Goal: Task Accomplishment & Management: Manage account settings

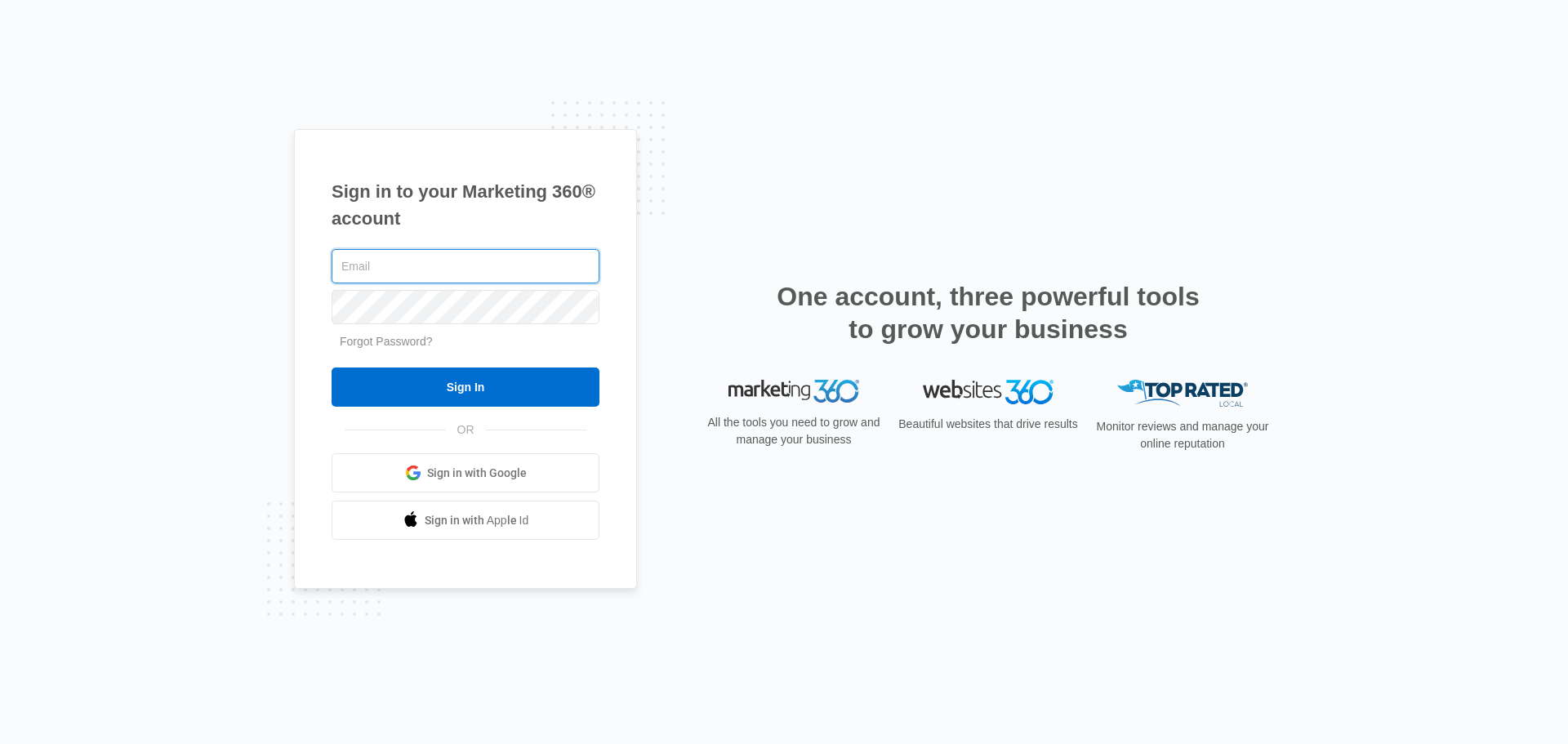
click at [449, 271] on input "text" at bounding box center [465, 266] width 268 height 35
paste input "WSULight96!"
drag, startPoint x: 456, startPoint y: 276, endPoint x: 306, endPoint y: 275, distance: 150.0
click at [306, 276] on div "Sign in to your Marketing 360® account WSULight96! Forgot Password? Sign In OR …" at bounding box center [465, 359] width 343 height 461
paste input "[EMAIL_ADDRESS][DOMAIN_NAME]"
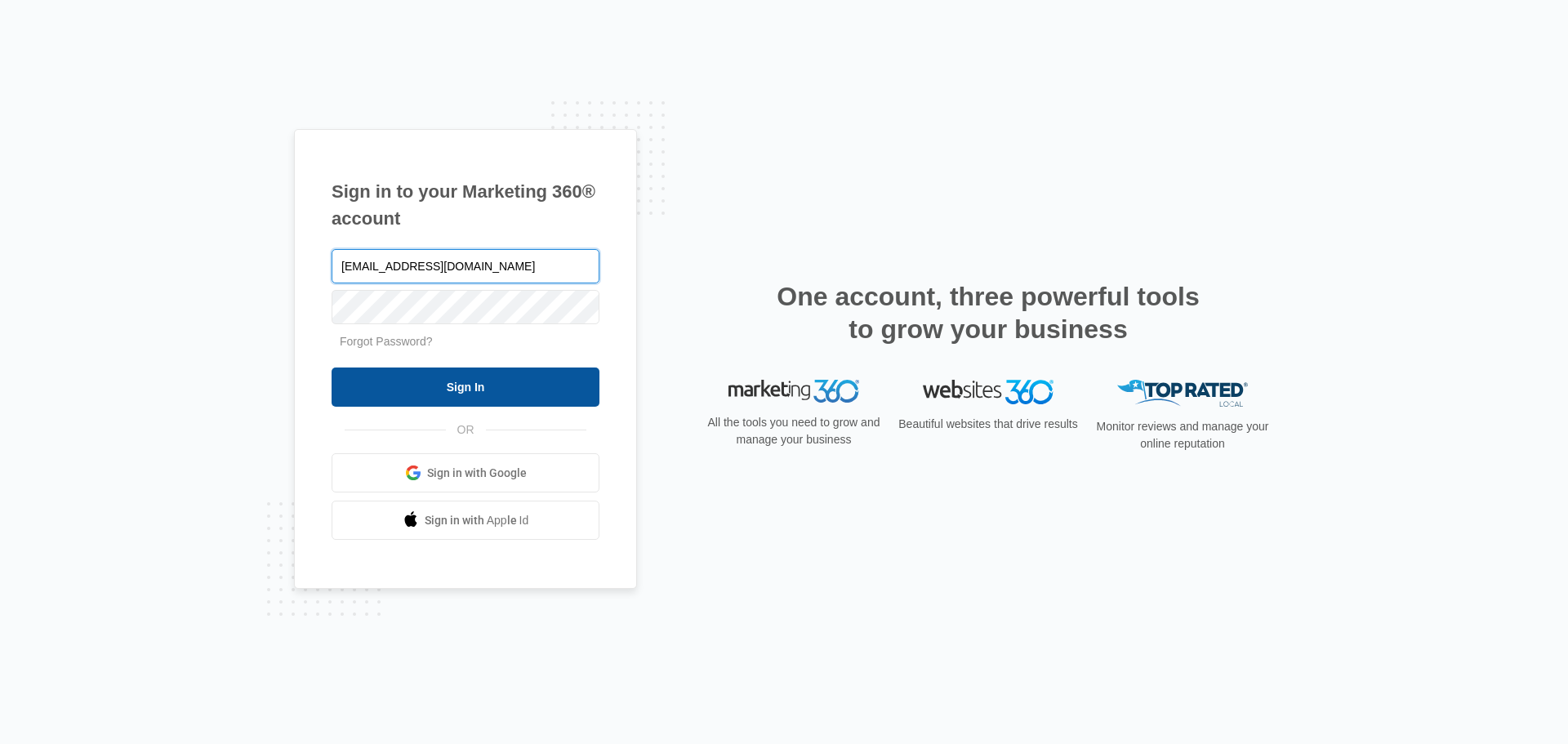
type input "[EMAIL_ADDRESS][DOMAIN_NAME]"
click at [443, 388] on input "Sign In" at bounding box center [465, 387] width 268 height 39
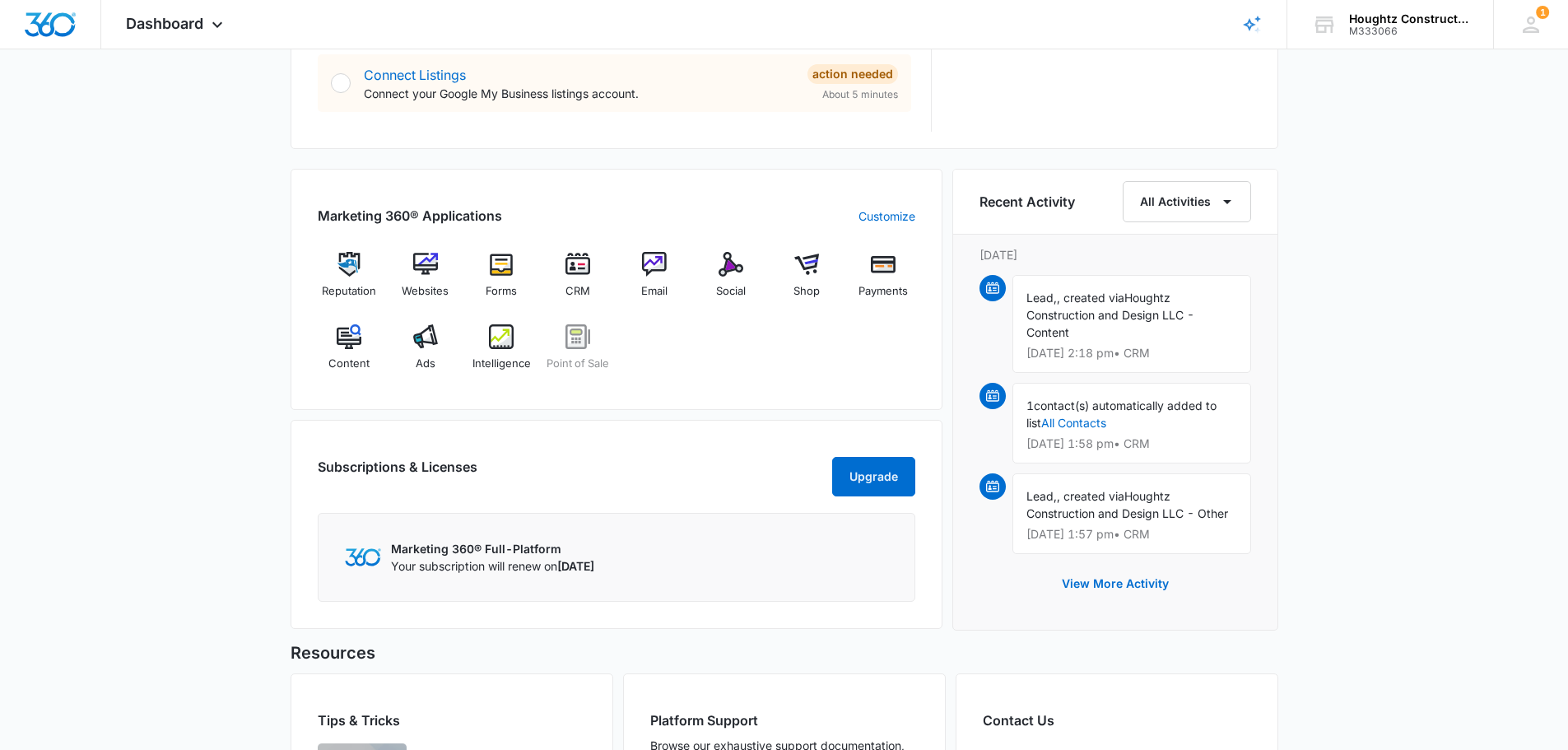
scroll to position [988, 0]
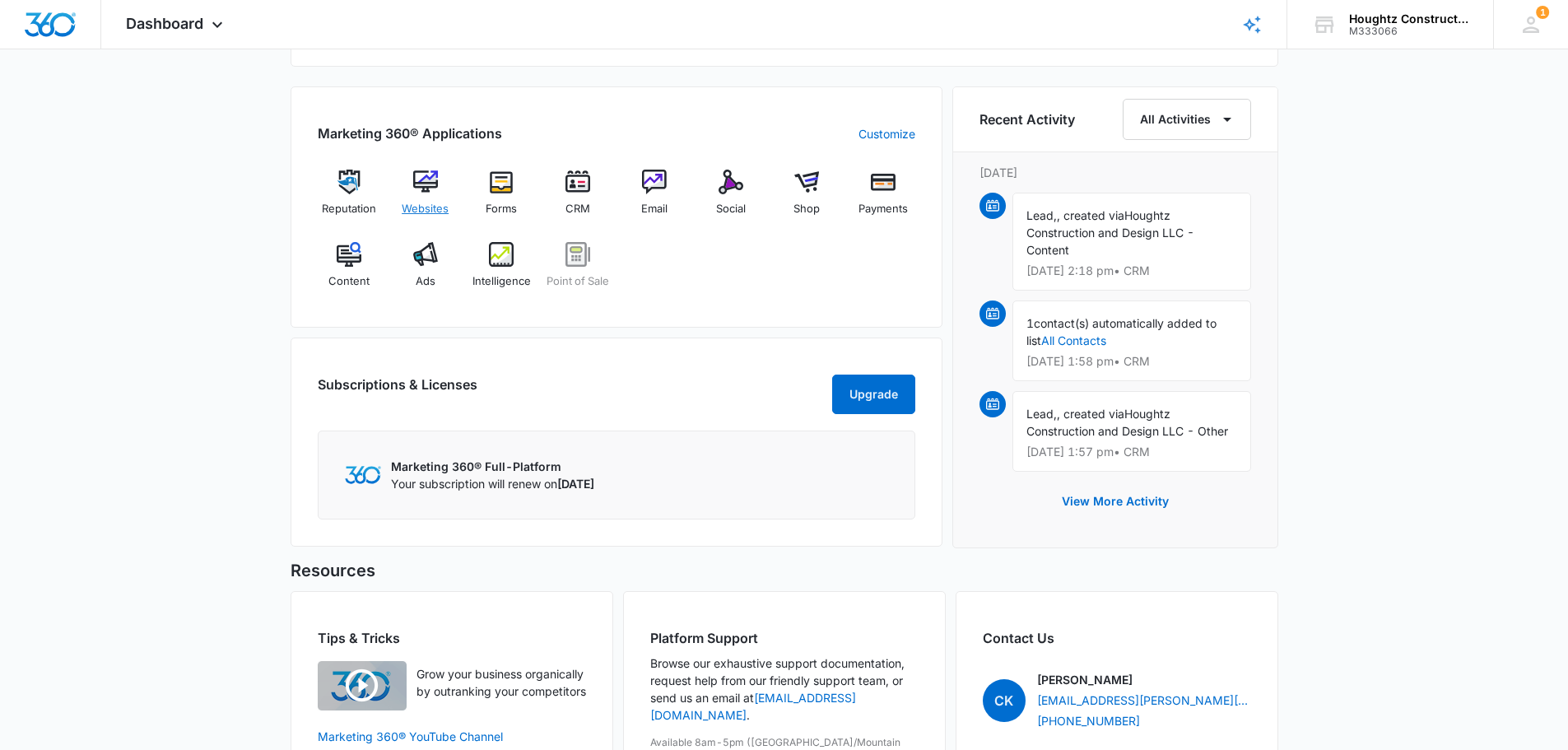
click at [423, 187] on img at bounding box center [426, 182] width 24 height 24
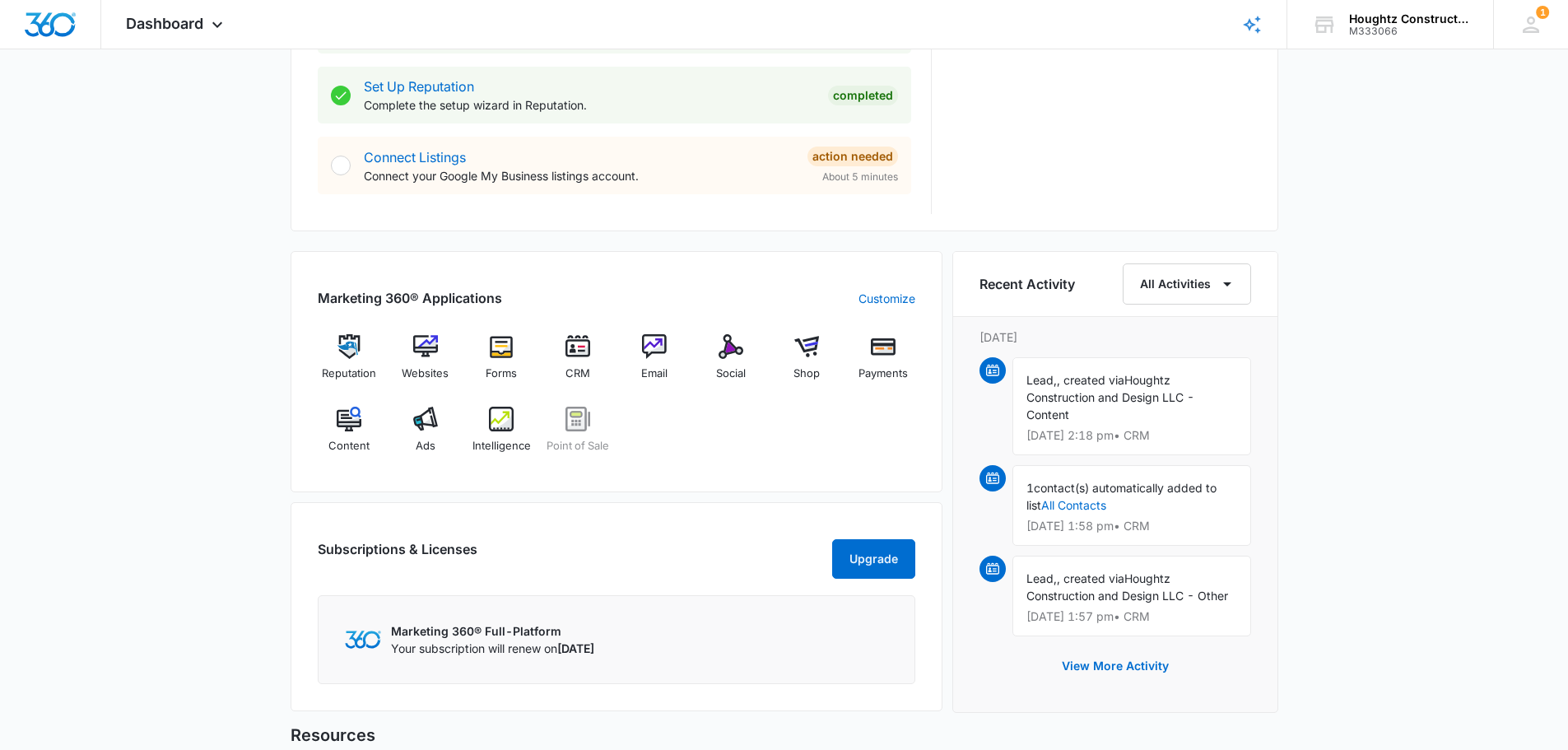
scroll to position [988, 0]
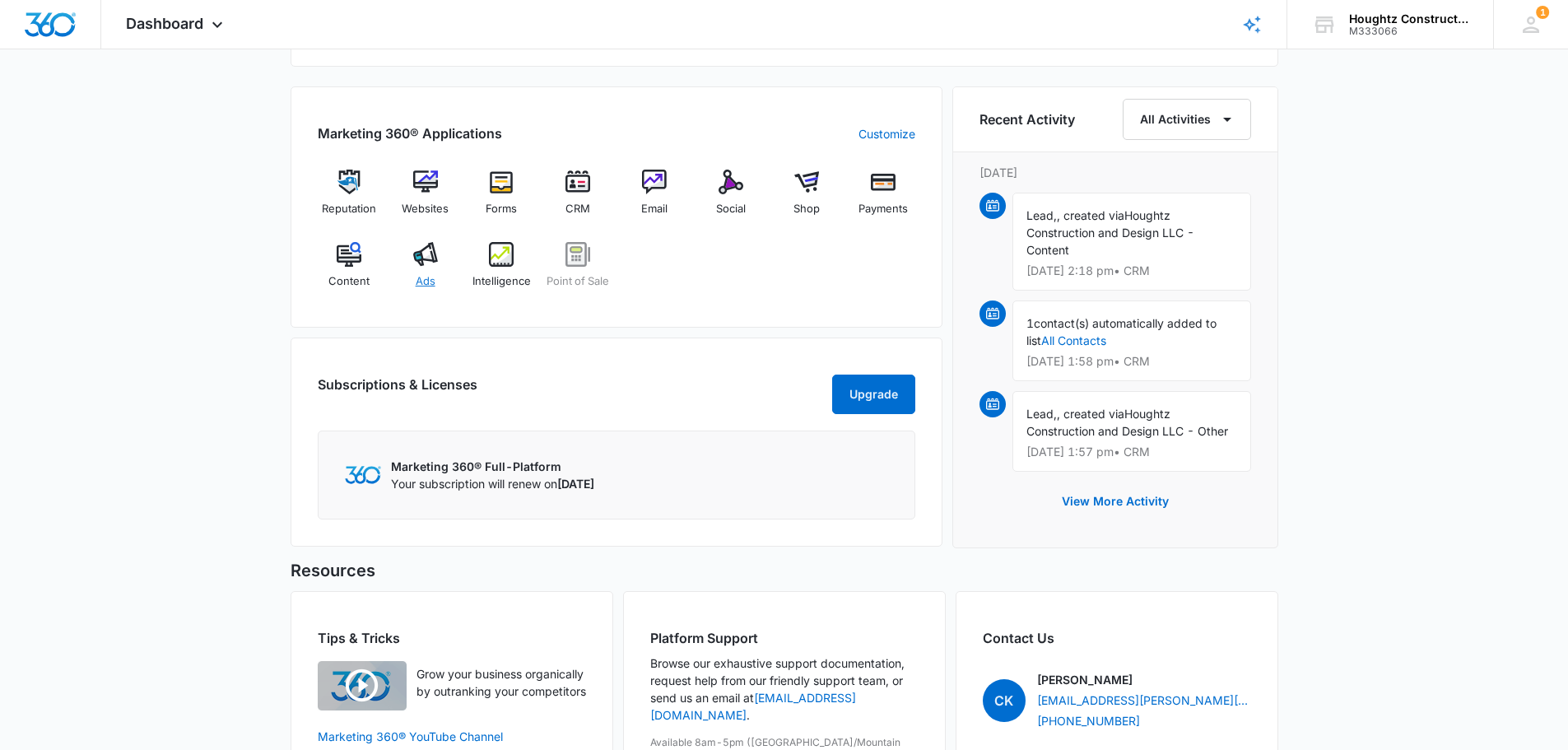
click at [419, 260] on img at bounding box center [426, 254] width 24 height 24
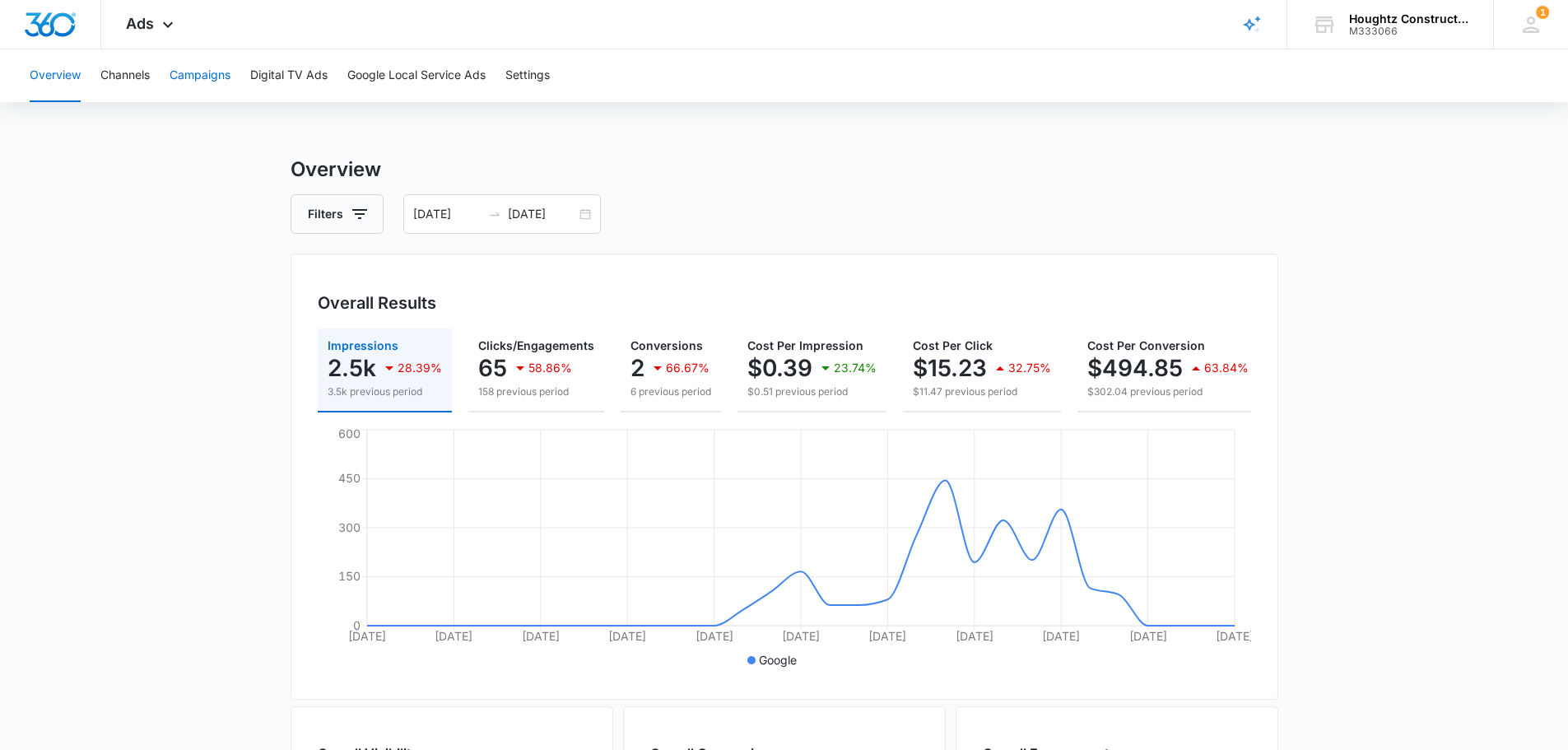
click at [190, 73] on button "Campaigns" at bounding box center [200, 75] width 61 height 53
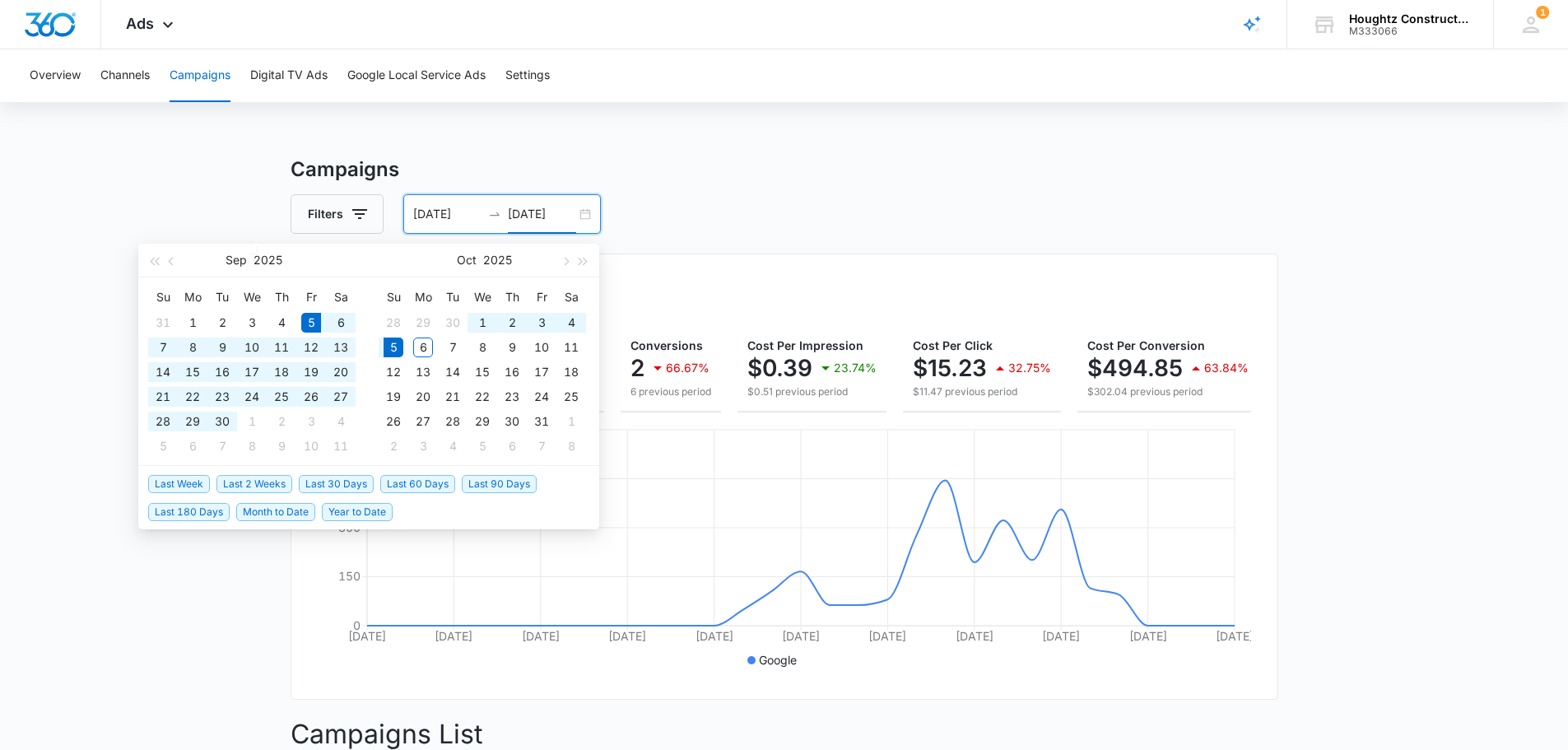
click at [513, 205] on input "[DATE]" at bounding box center [542, 214] width 69 height 18
click at [178, 260] on button "button" at bounding box center [171, 260] width 18 height 33
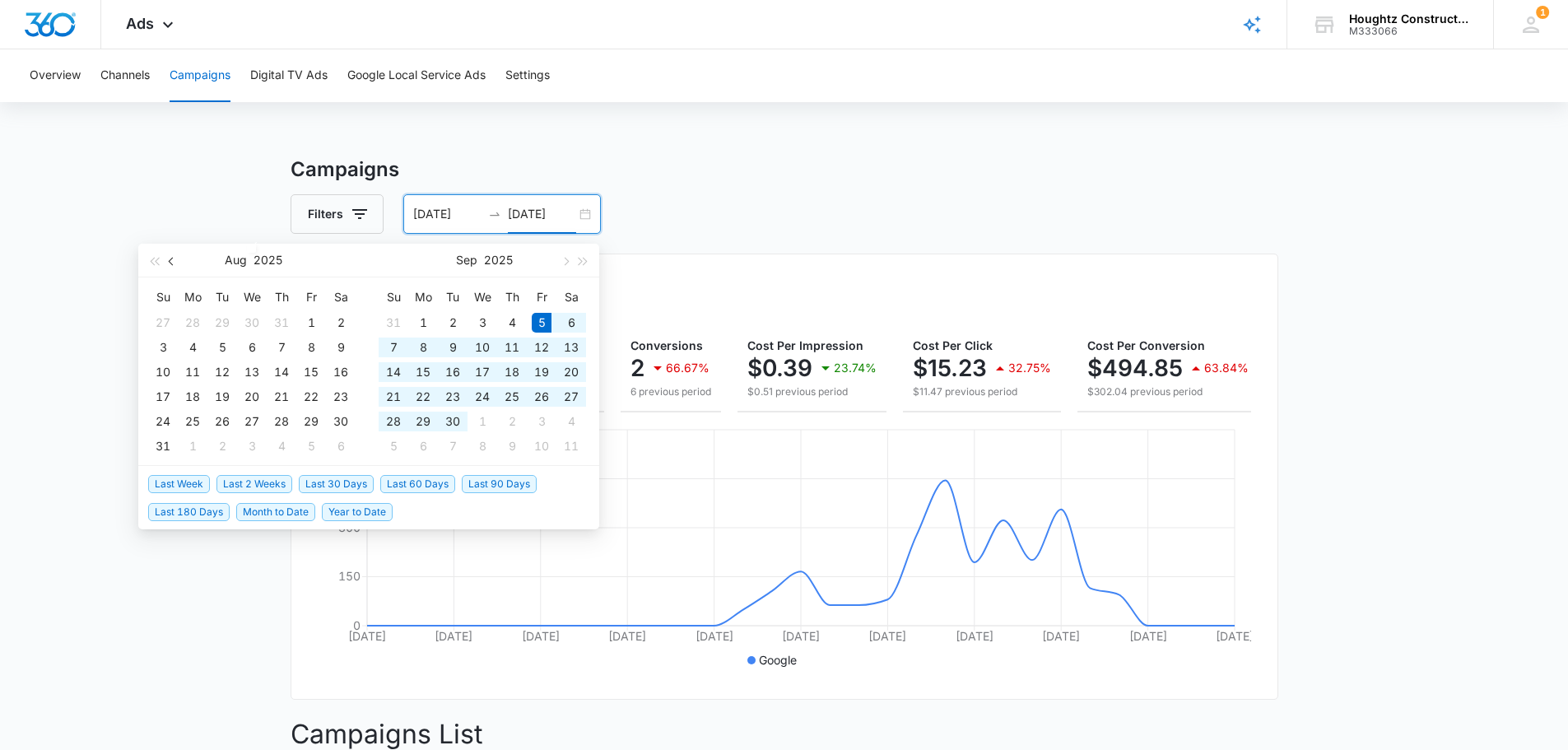
click at [178, 260] on button "button" at bounding box center [171, 260] width 18 height 33
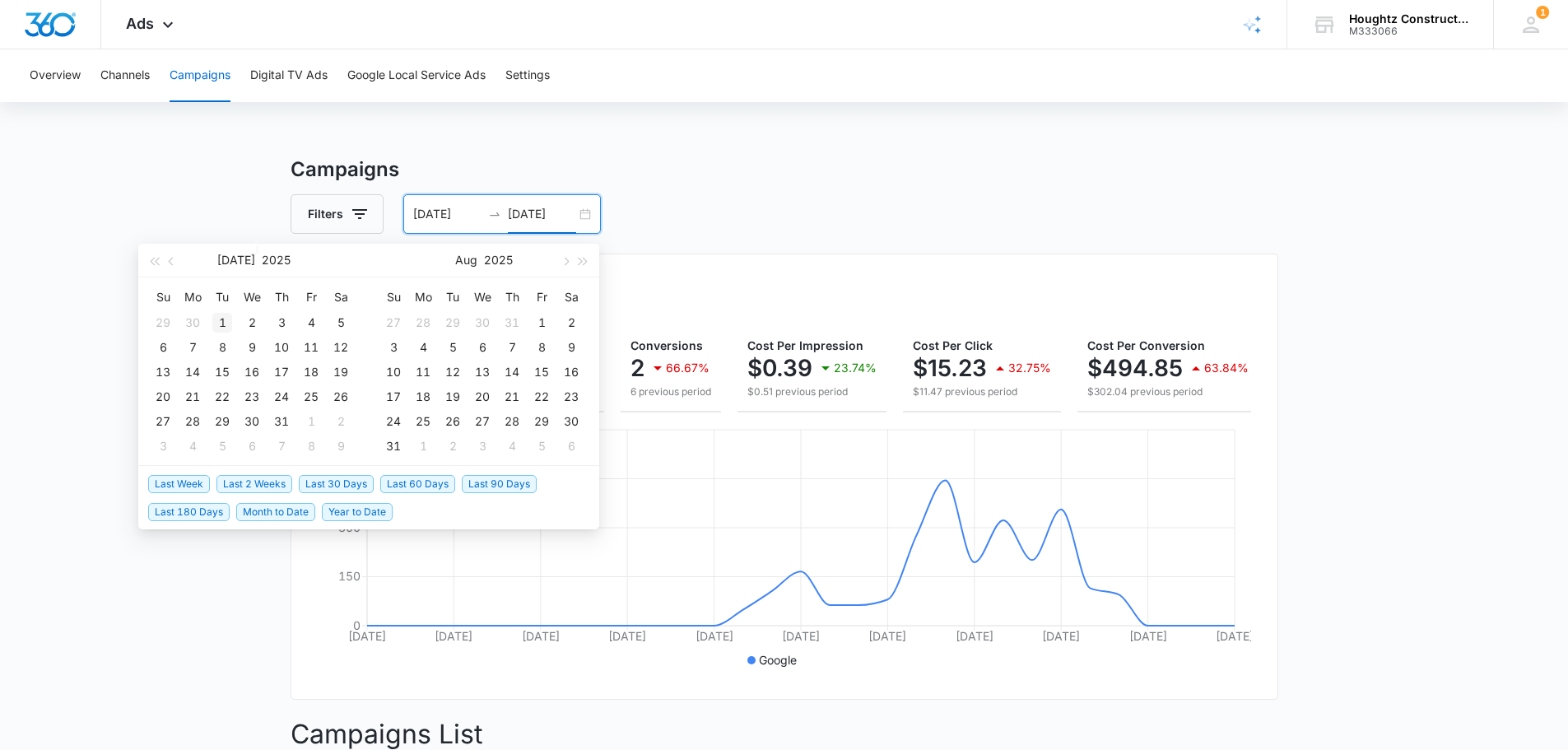
type input "[DATE]"
click at [218, 323] on div "1" at bounding box center [221, 322] width 20 height 20
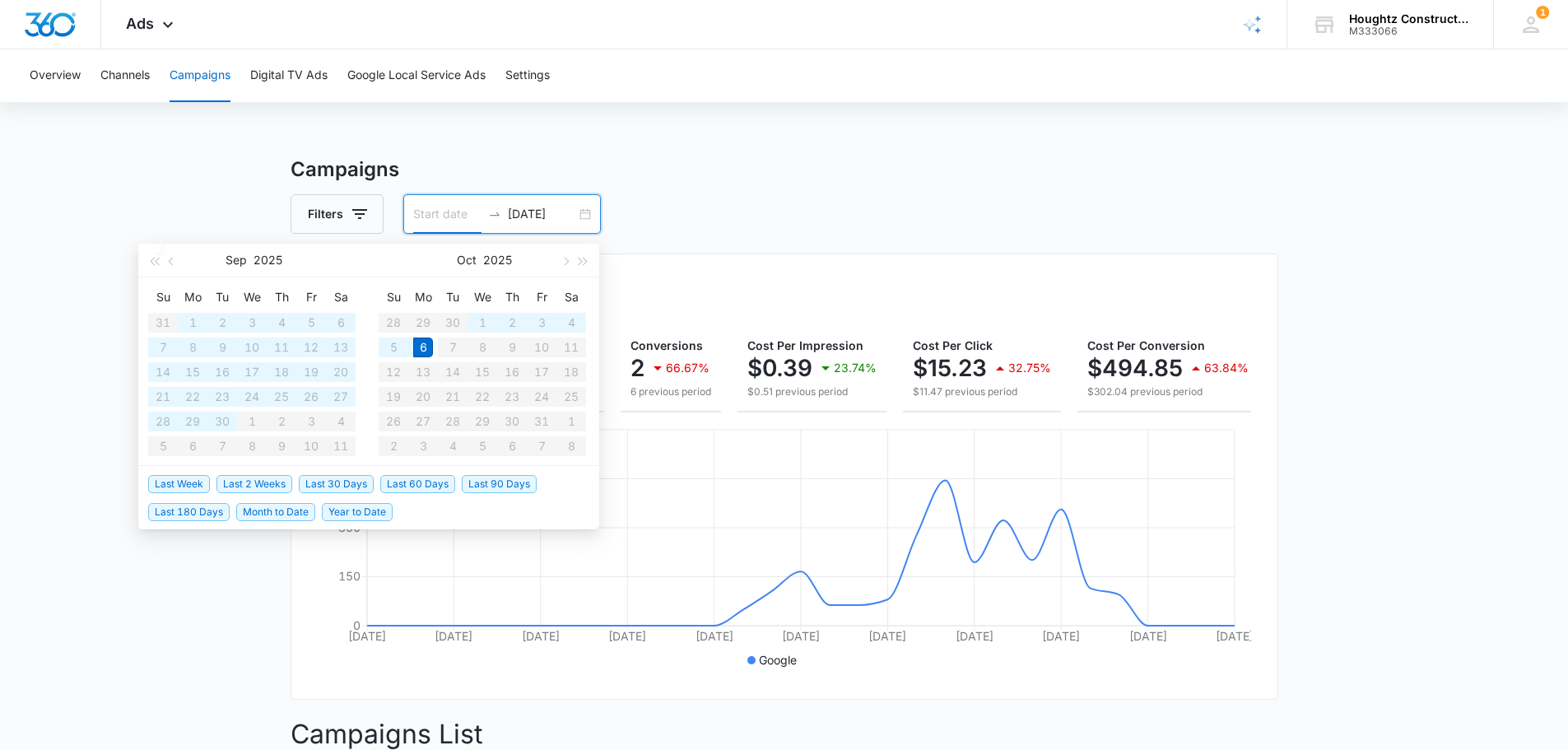
click at [337, 508] on span "Year to Date" at bounding box center [357, 512] width 71 height 18
type input "[DATE]"
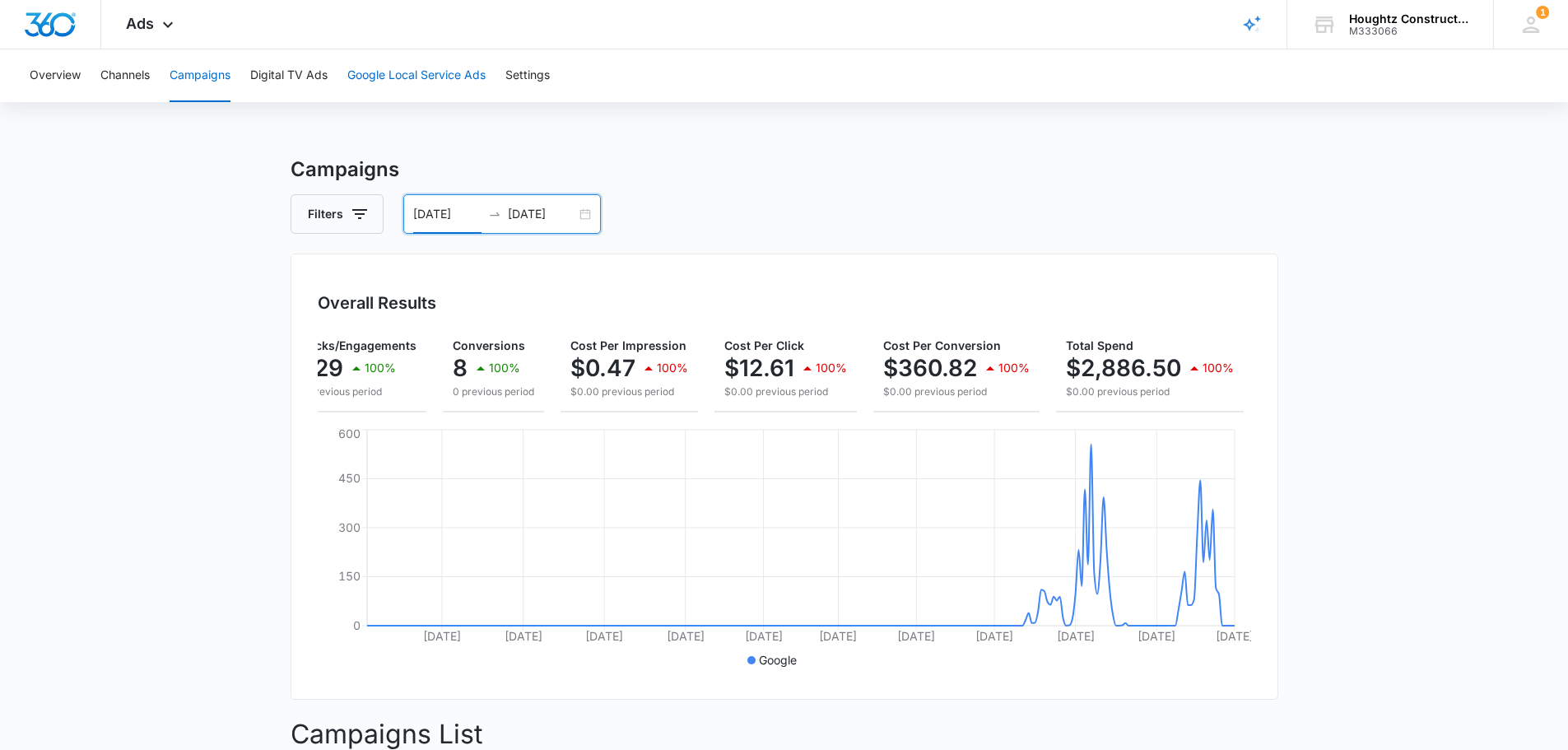
click at [412, 67] on button "Google Local Service Ads" at bounding box center [416, 75] width 138 height 53
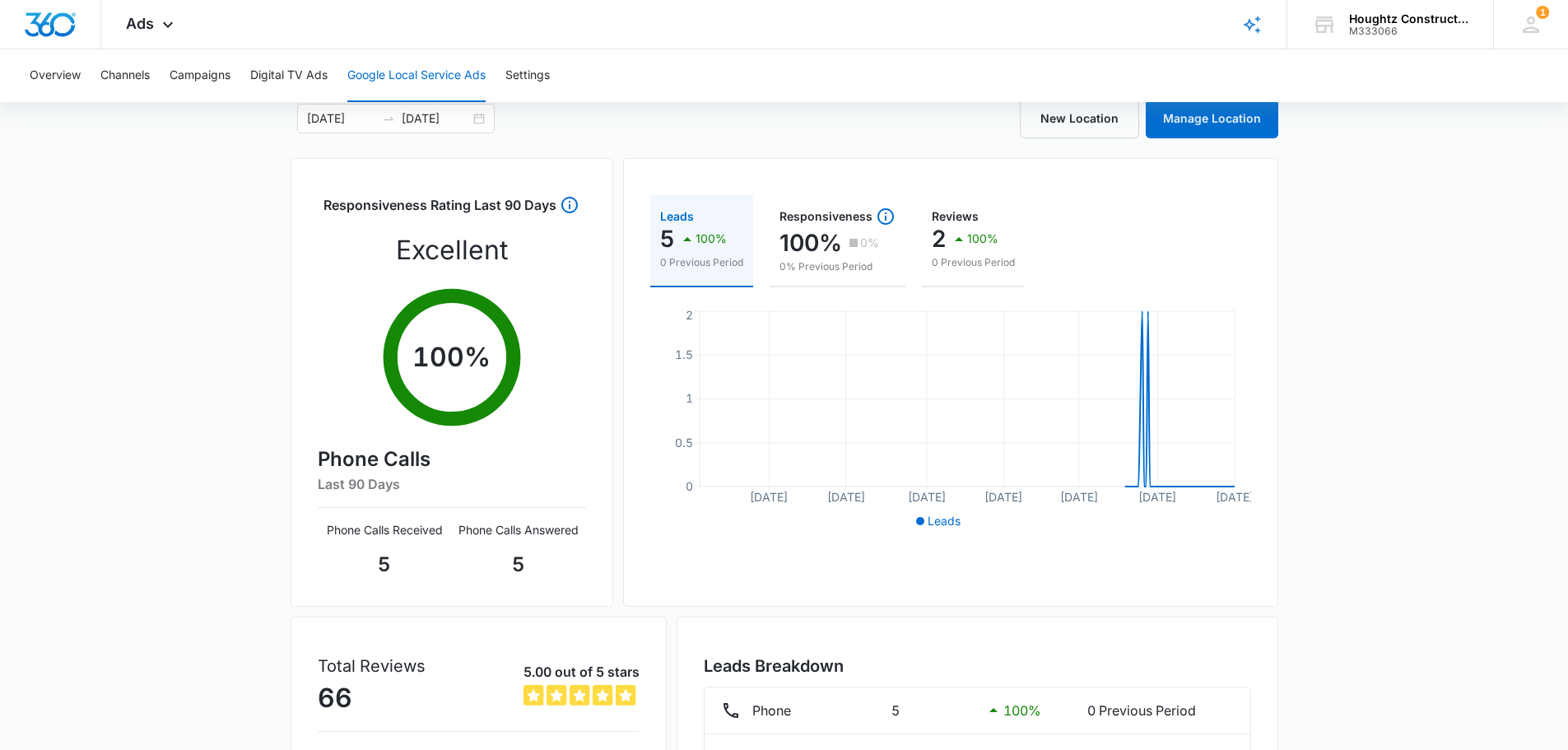
scroll to position [15, 0]
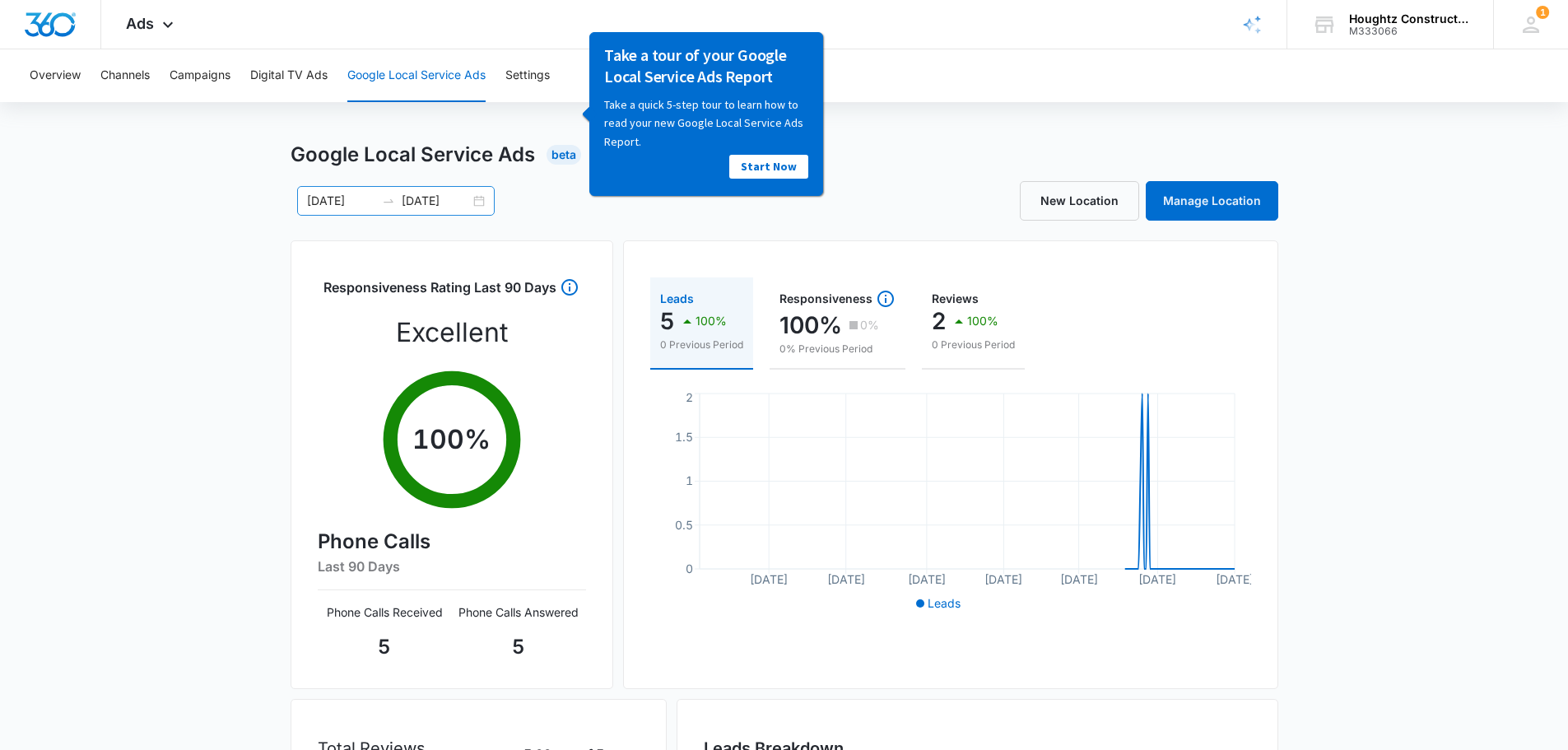
click at [477, 196] on div "[DATE] [DATE]" at bounding box center [396, 201] width 198 height 29
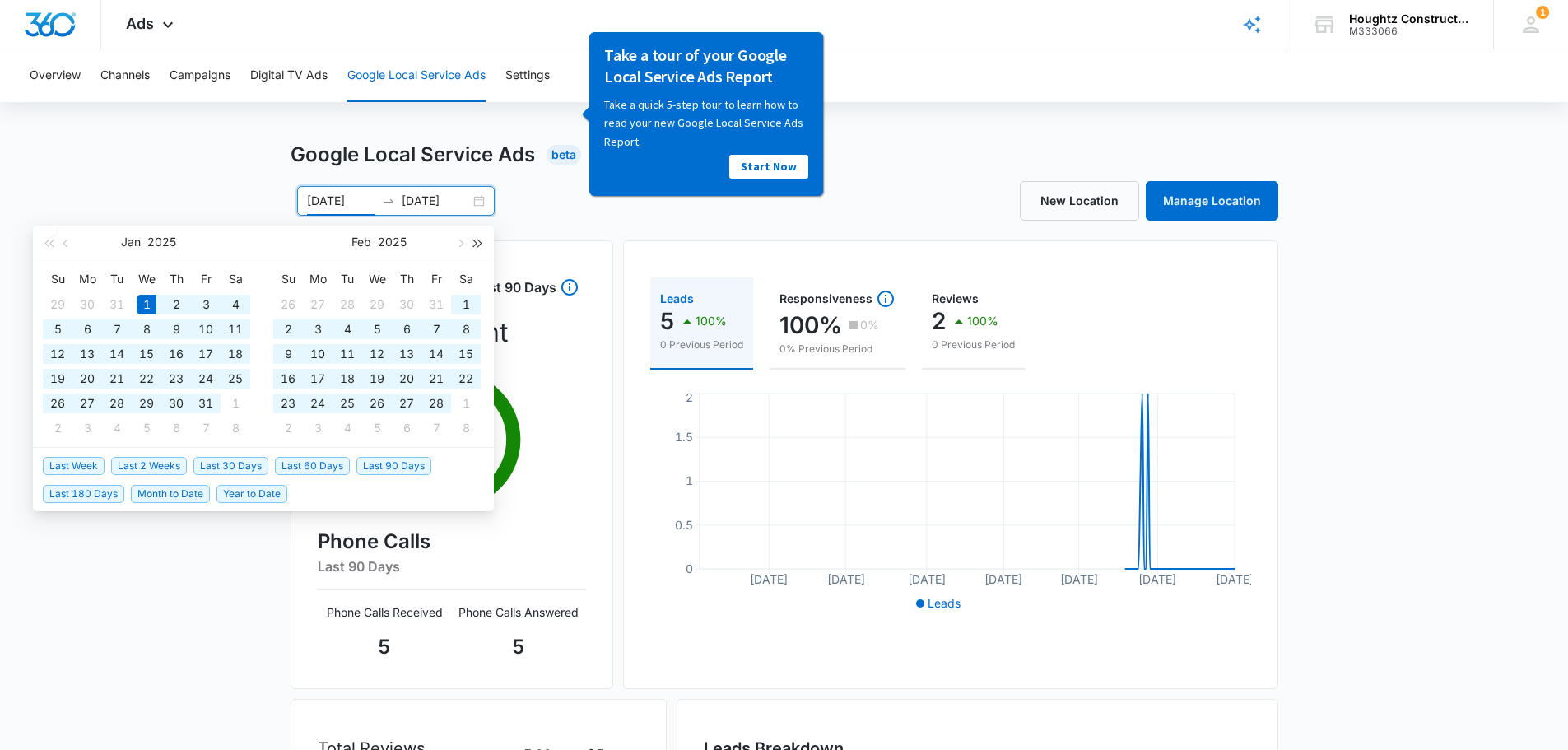
click at [473, 238] on button "button" at bounding box center [477, 241] width 18 height 33
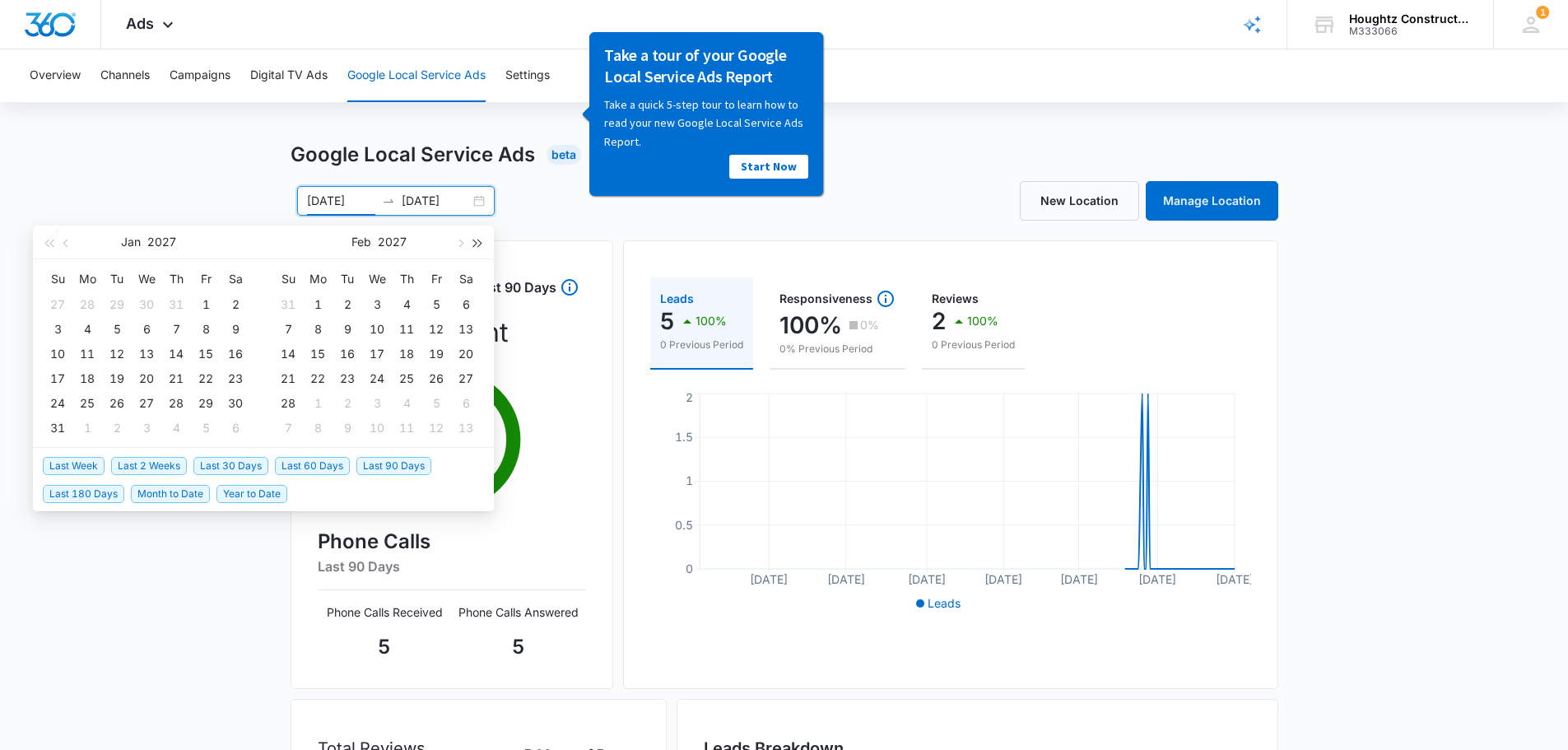
click at [473, 238] on button "button" at bounding box center [477, 241] width 18 height 33
click at [460, 243] on span "button" at bounding box center [459, 242] width 8 height 8
click at [46, 243] on span "button" at bounding box center [48, 242] width 8 height 8
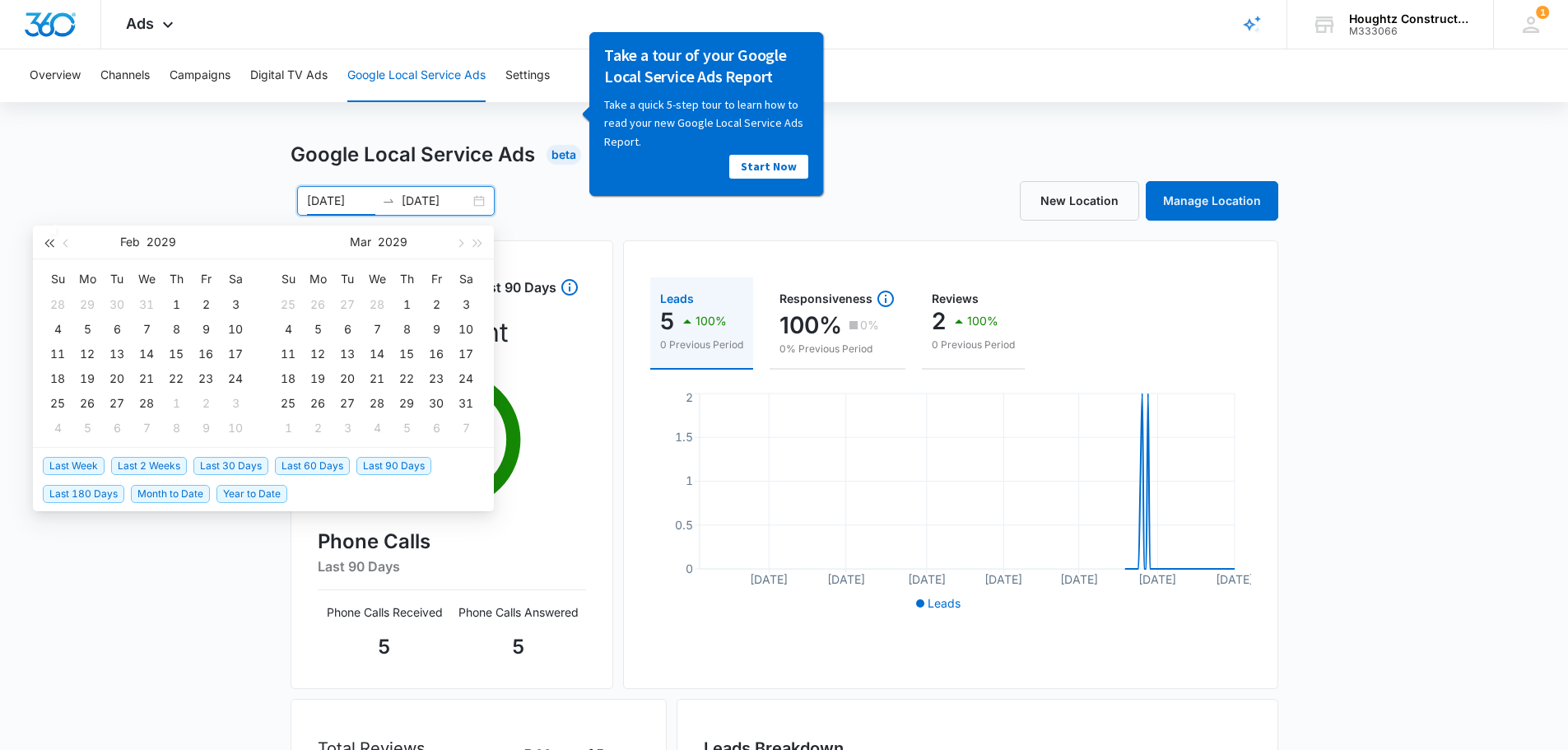
click at [46, 243] on span "button" at bounding box center [48, 242] width 8 height 8
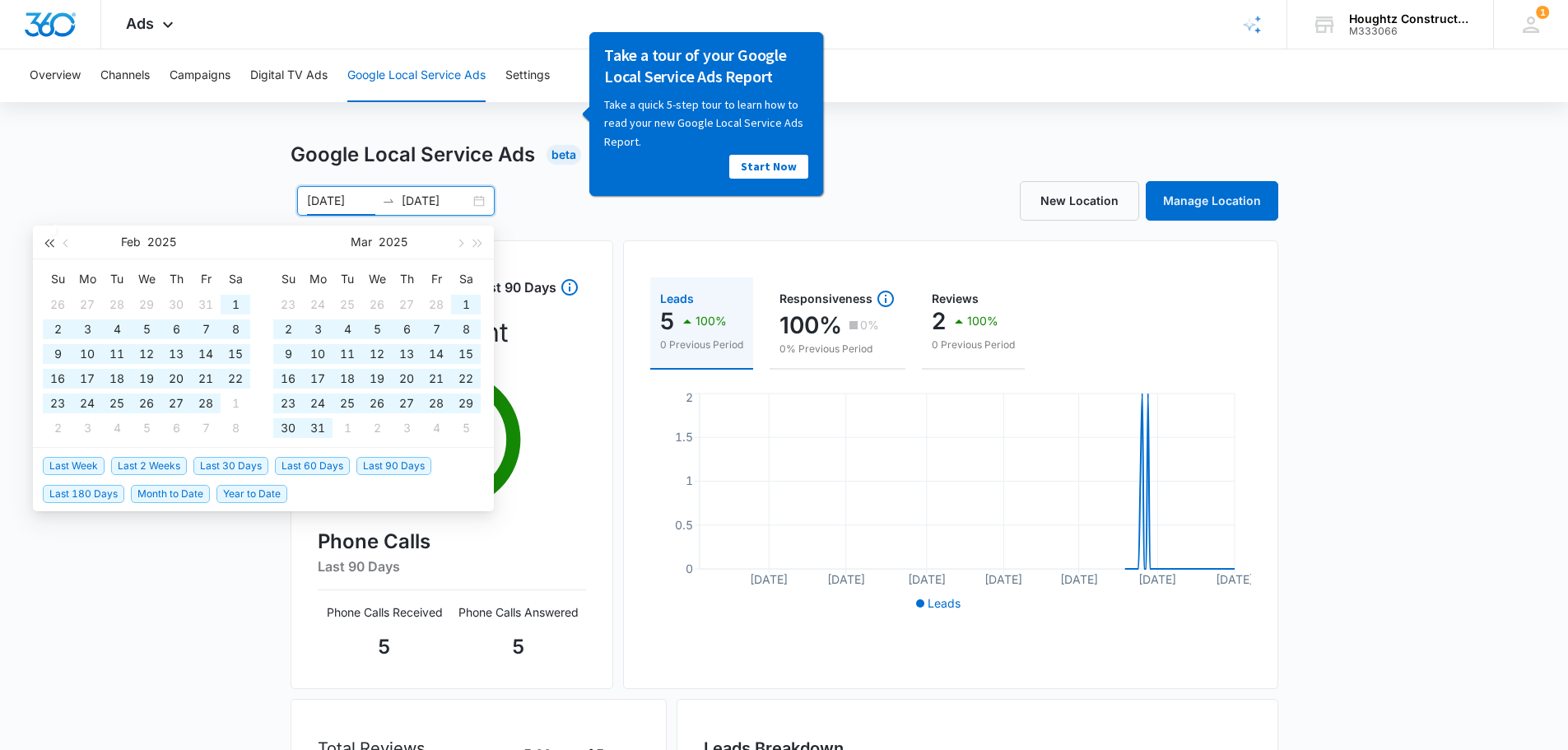
click at [46, 243] on span "button" at bounding box center [48, 242] width 8 height 8
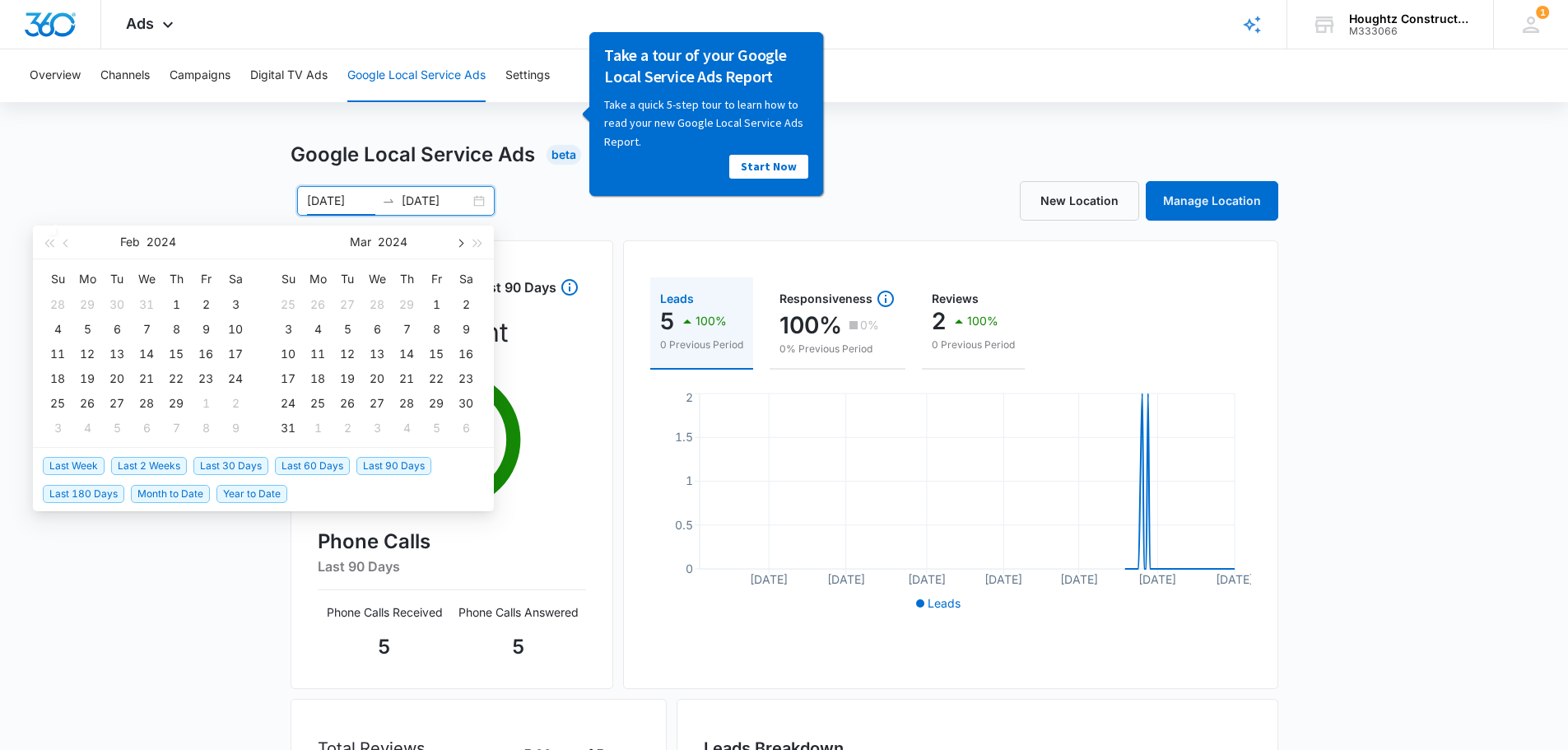
click at [456, 245] on button "button" at bounding box center [459, 241] width 18 height 33
click at [474, 242] on span "button" at bounding box center [477, 242] width 8 height 8
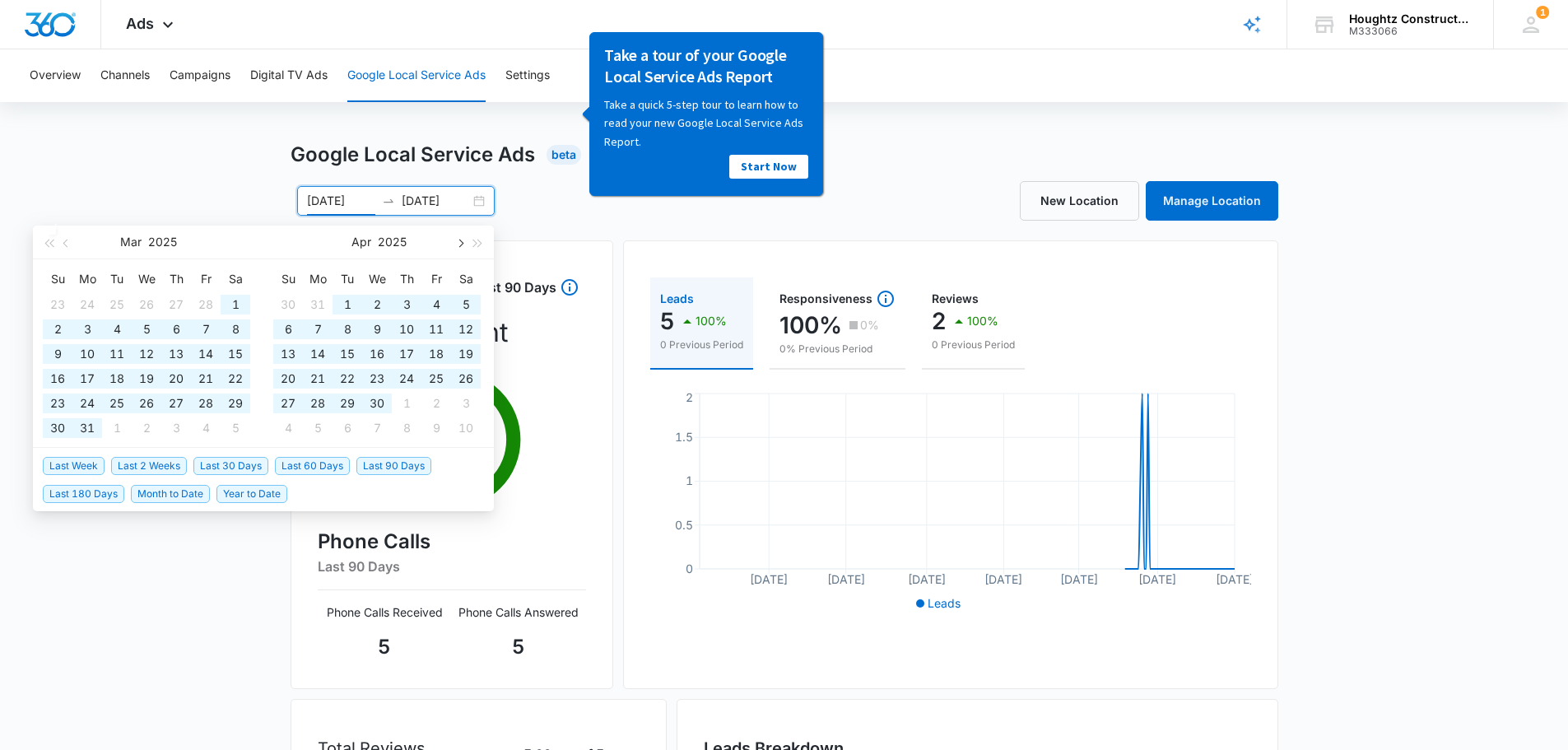
click at [461, 240] on span "button" at bounding box center [459, 242] width 8 height 8
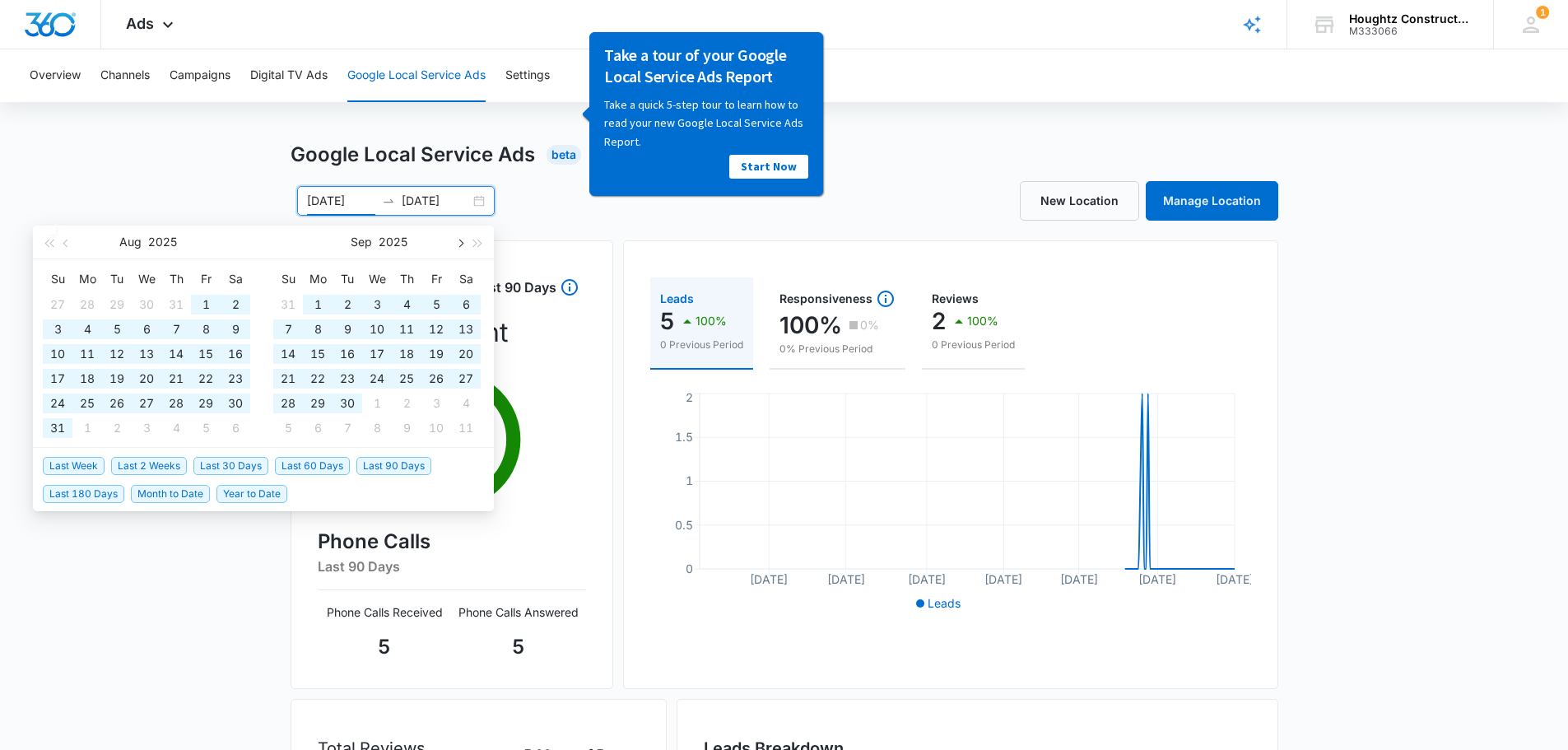
click at [462, 240] on button "button" at bounding box center [459, 241] width 18 height 33
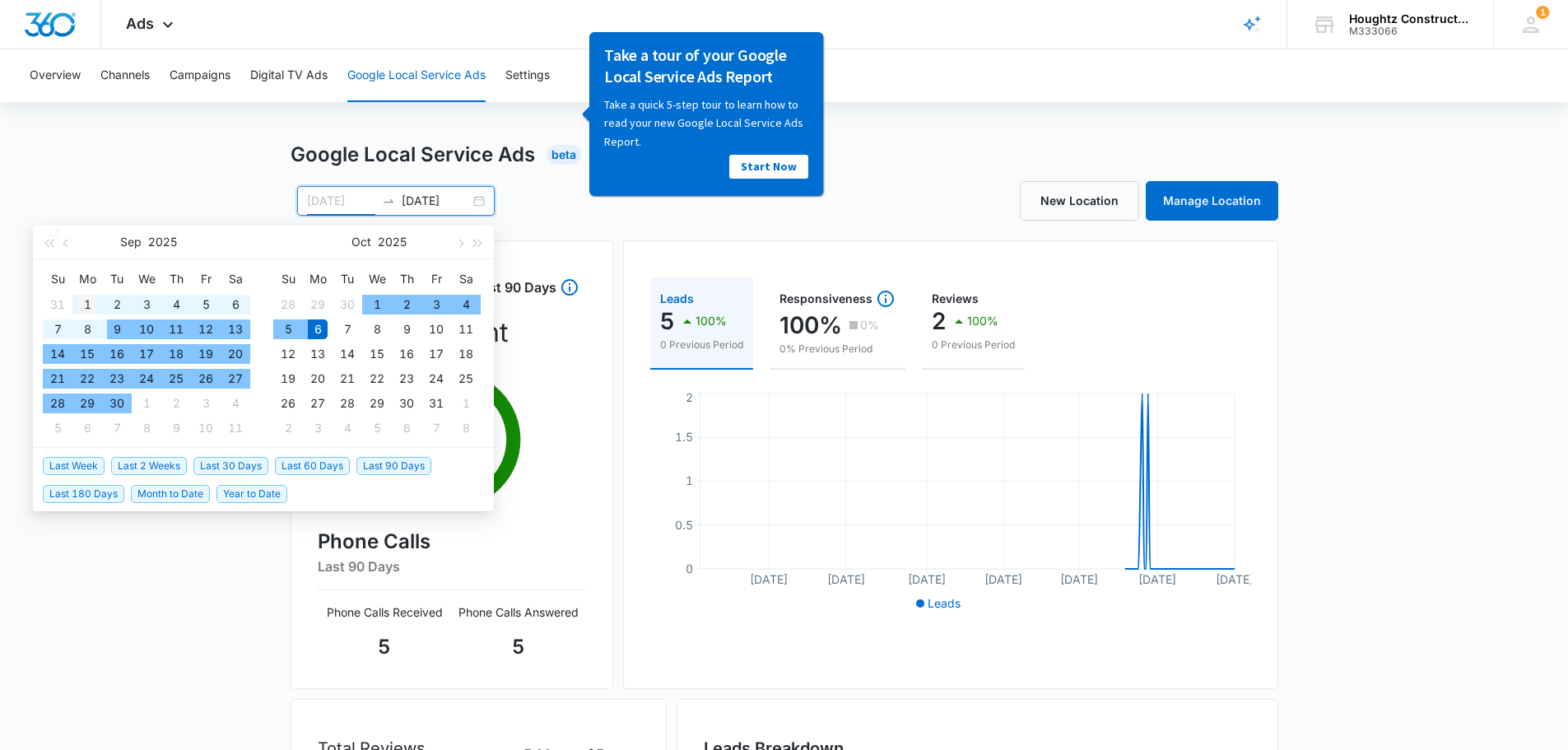
type input "[DATE]"
click at [89, 309] on div "1" at bounding box center [87, 304] width 20 height 20
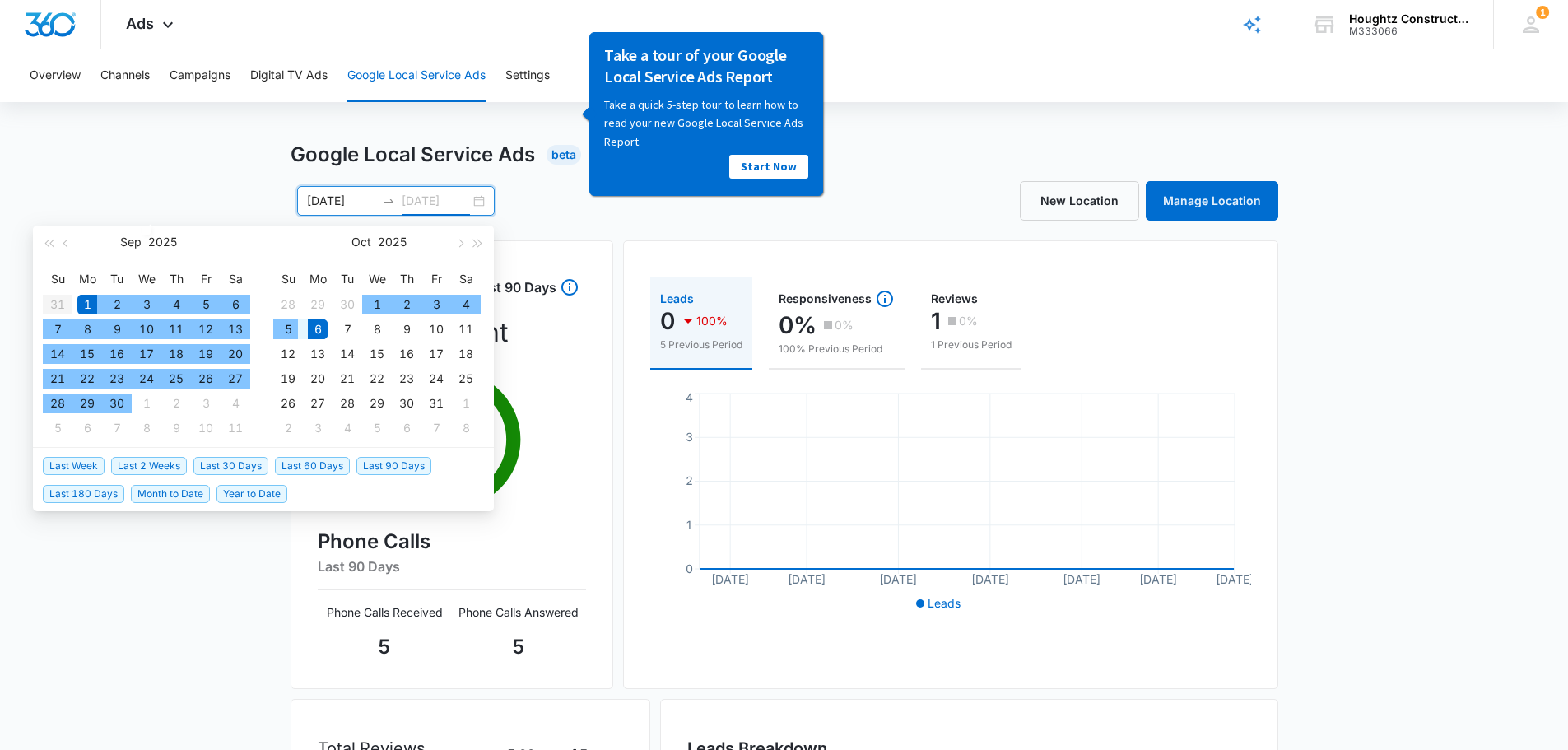
type input "[DATE]"
click at [315, 327] on div "6" at bounding box center [317, 329] width 20 height 20
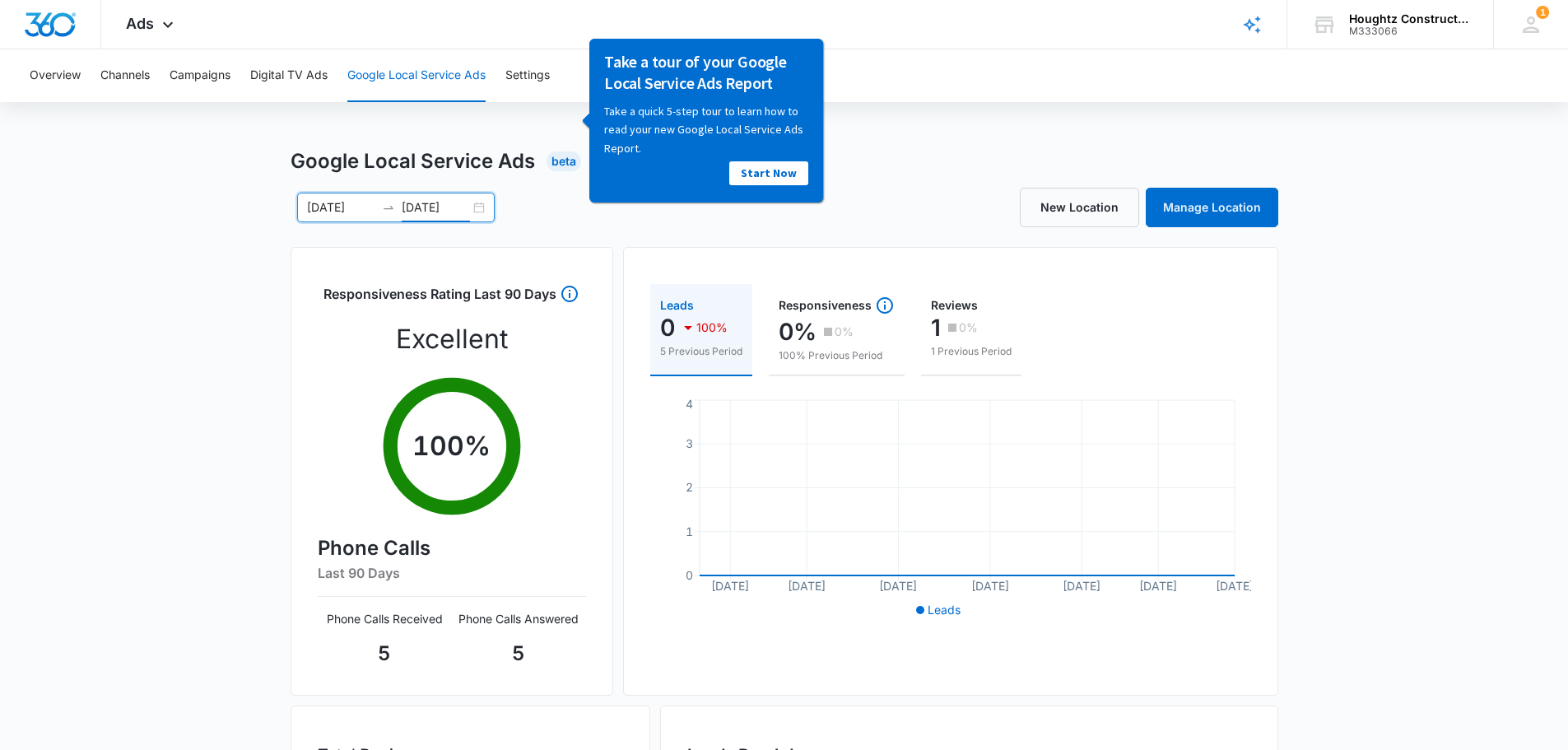
scroll to position [0, 0]
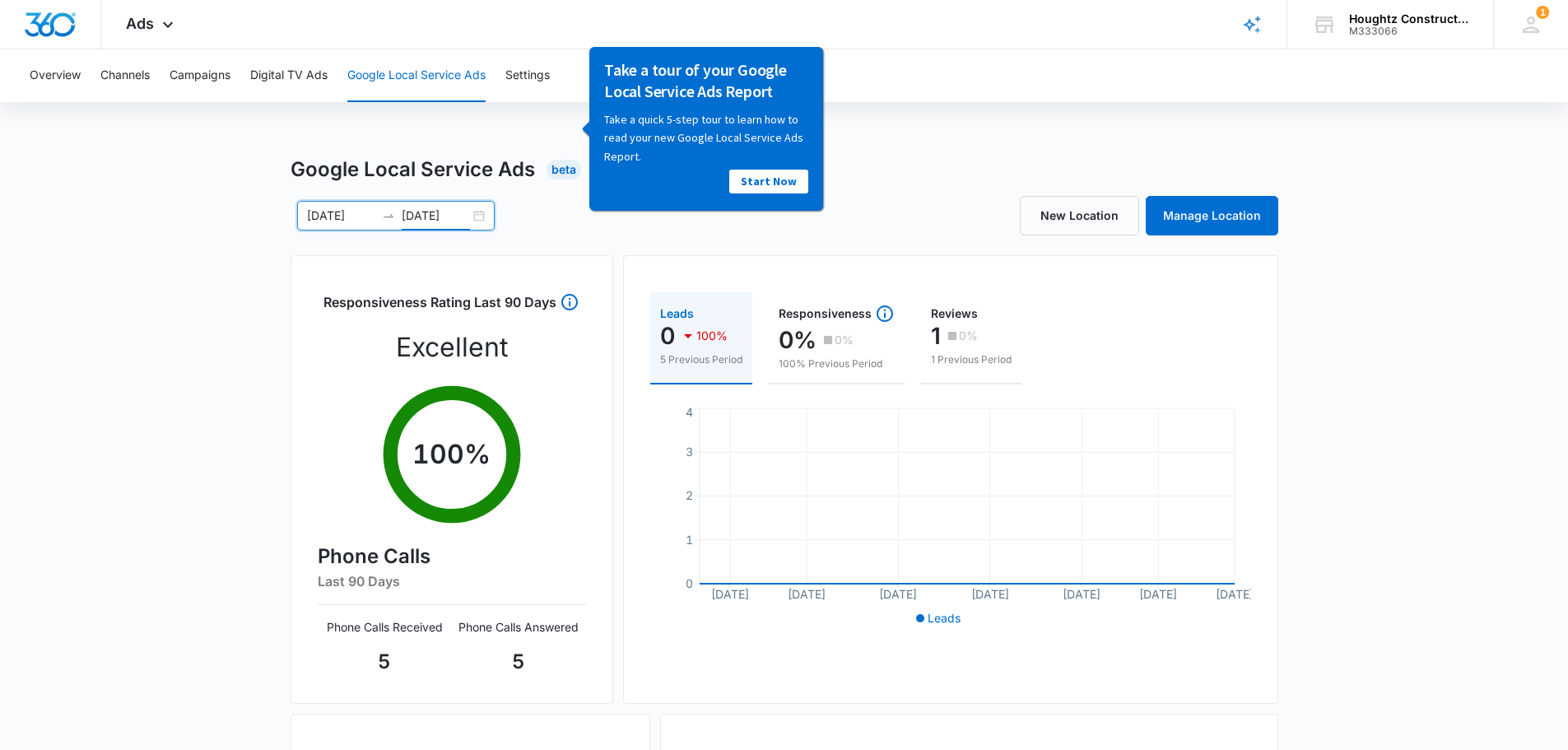
click at [1466, 400] on div "Google Local Service Ads Beta [DATE] [DATE] [DATE] Su Mo Tu We Th Fr Sa 31 1 2 …" at bounding box center [784, 583] width 1568 height 857
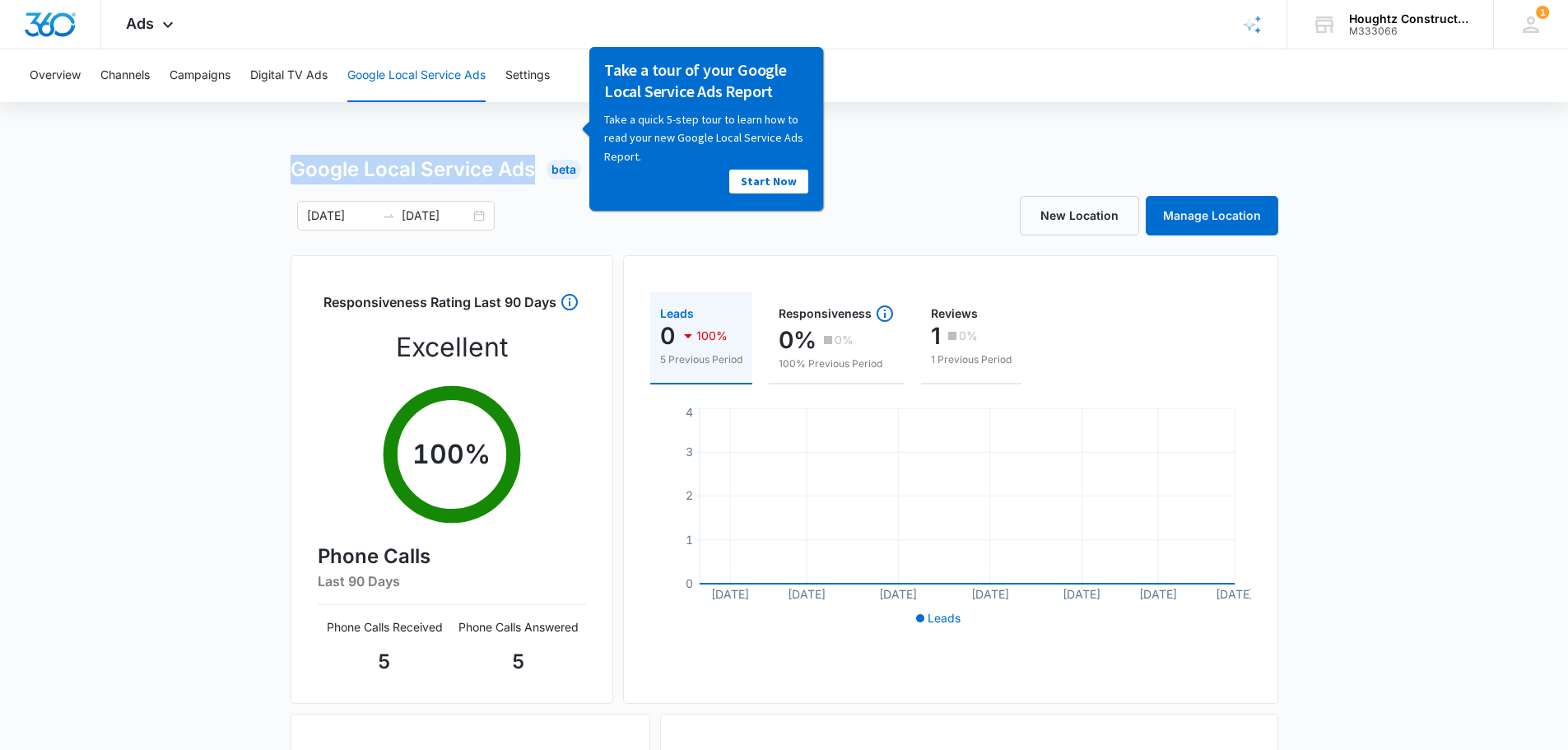
drag, startPoint x: 288, startPoint y: 166, endPoint x: 535, endPoint y: 178, distance: 247.3
click at [535, 178] on div "Google Local Service Ads Beta [DATE] [DATE] [DATE] Su Mo Tu We Th Fr Sa 31 1 2 …" at bounding box center [784, 583] width 1568 height 857
click at [537, 185] on div "Google Local Service Ads Beta [DATE] [DATE] [DATE] Su Mo Tu We Th Fr Sa 31 1 2 …" at bounding box center [784, 583] width 988 height 857
click at [583, 236] on div "Google Local Service Ads Beta [DATE] [DATE] [DATE] Su Mo Tu We Th Fr Sa 31 1 2 …" at bounding box center [784, 583] width 988 height 857
click at [474, 212] on div "[DATE] [DATE]" at bounding box center [396, 215] width 198 height 29
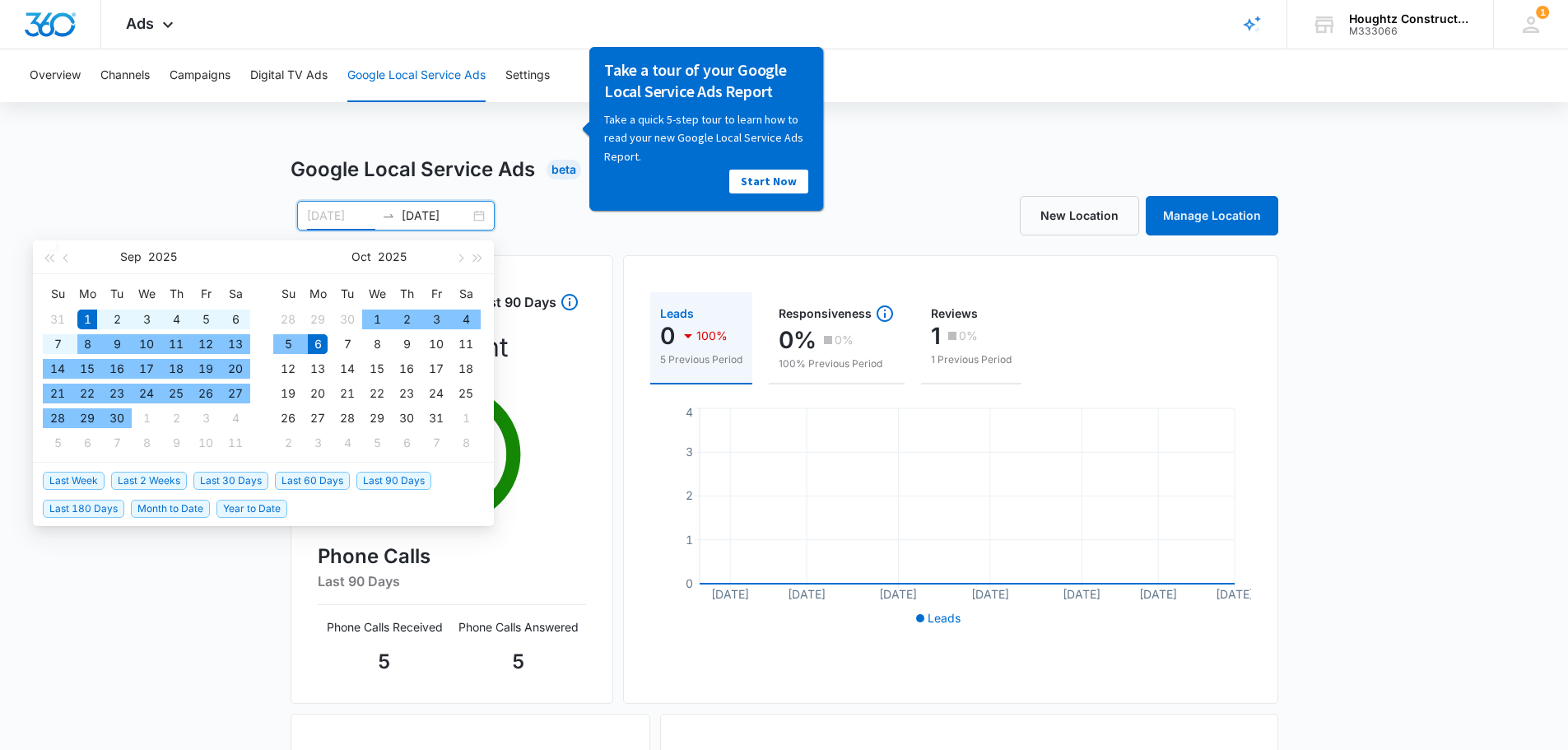
type input "[DATE]"
click at [84, 311] on div "1" at bounding box center [87, 319] width 20 height 20
click at [317, 341] on div "6" at bounding box center [317, 344] width 20 height 20
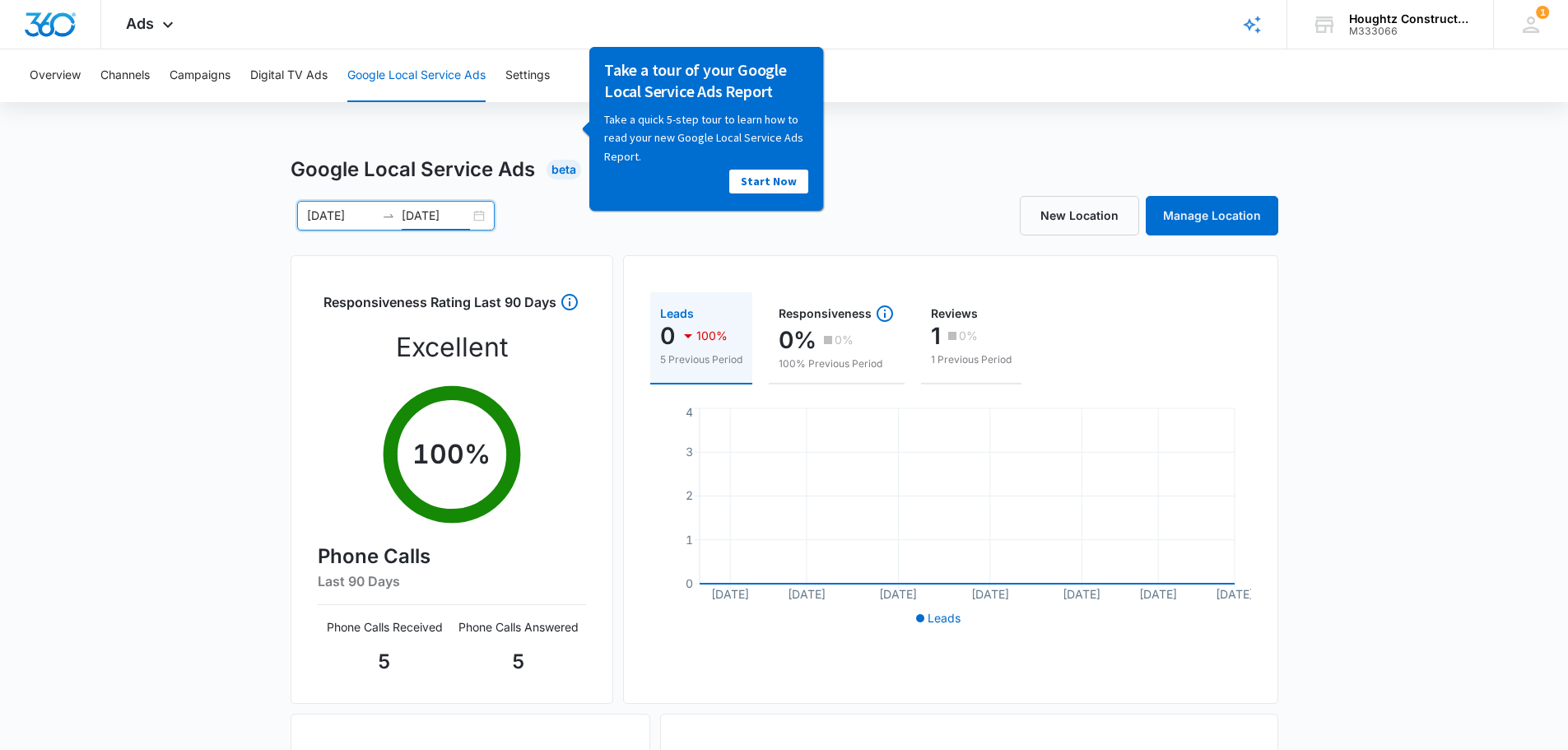
click at [388, 216] on icon "swap-right" at bounding box center [389, 216] width 13 height 13
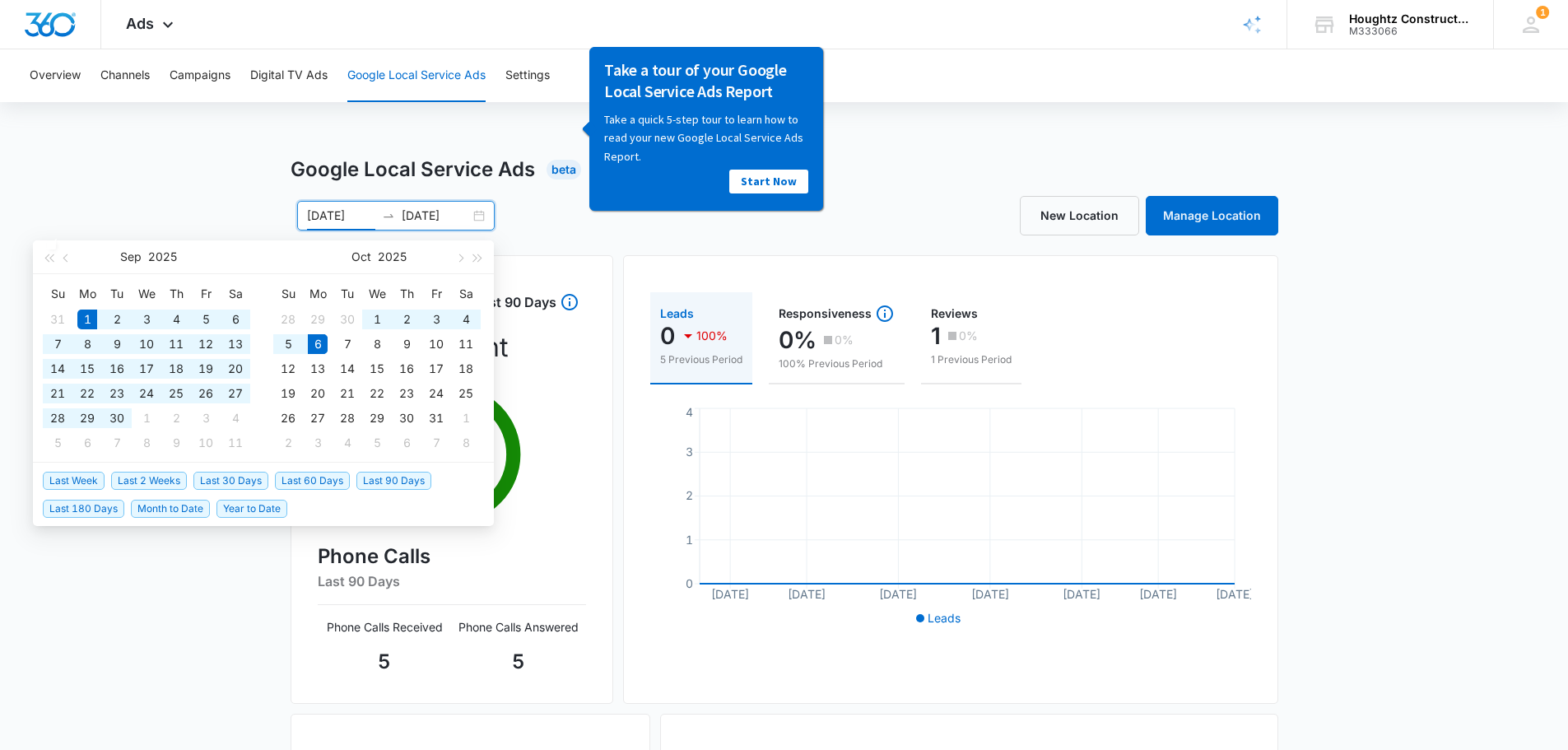
click at [539, 219] on div "[DATE] [DATE] [DATE] Su Mo Tu We Th Fr Sa 31 1 2 3 4 5 6 7 8 9 10 11 12 13 14 1…" at bounding box center [538, 215] width 493 height 29
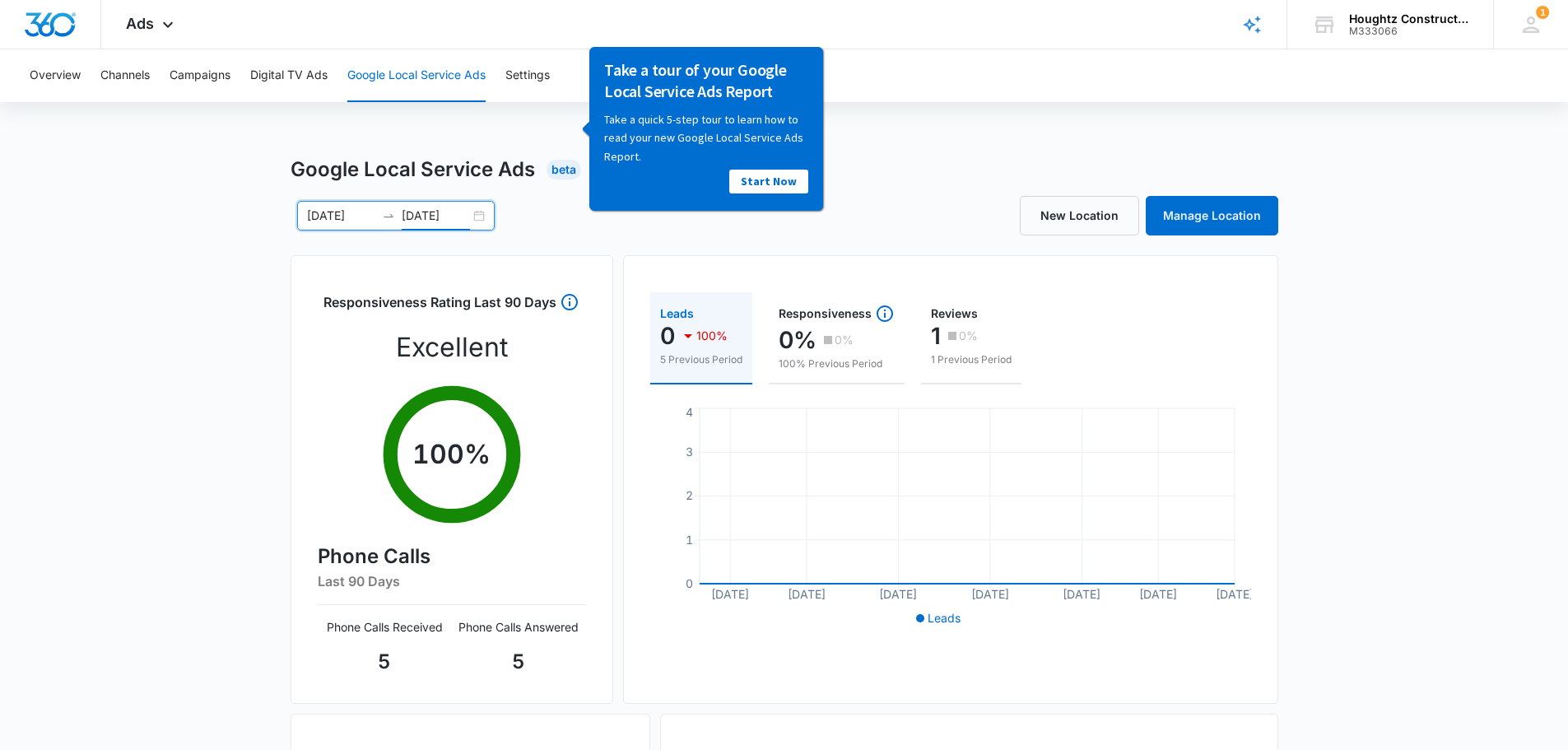
click at [461, 217] on input "[DATE]" at bounding box center [435, 215] width 69 height 18
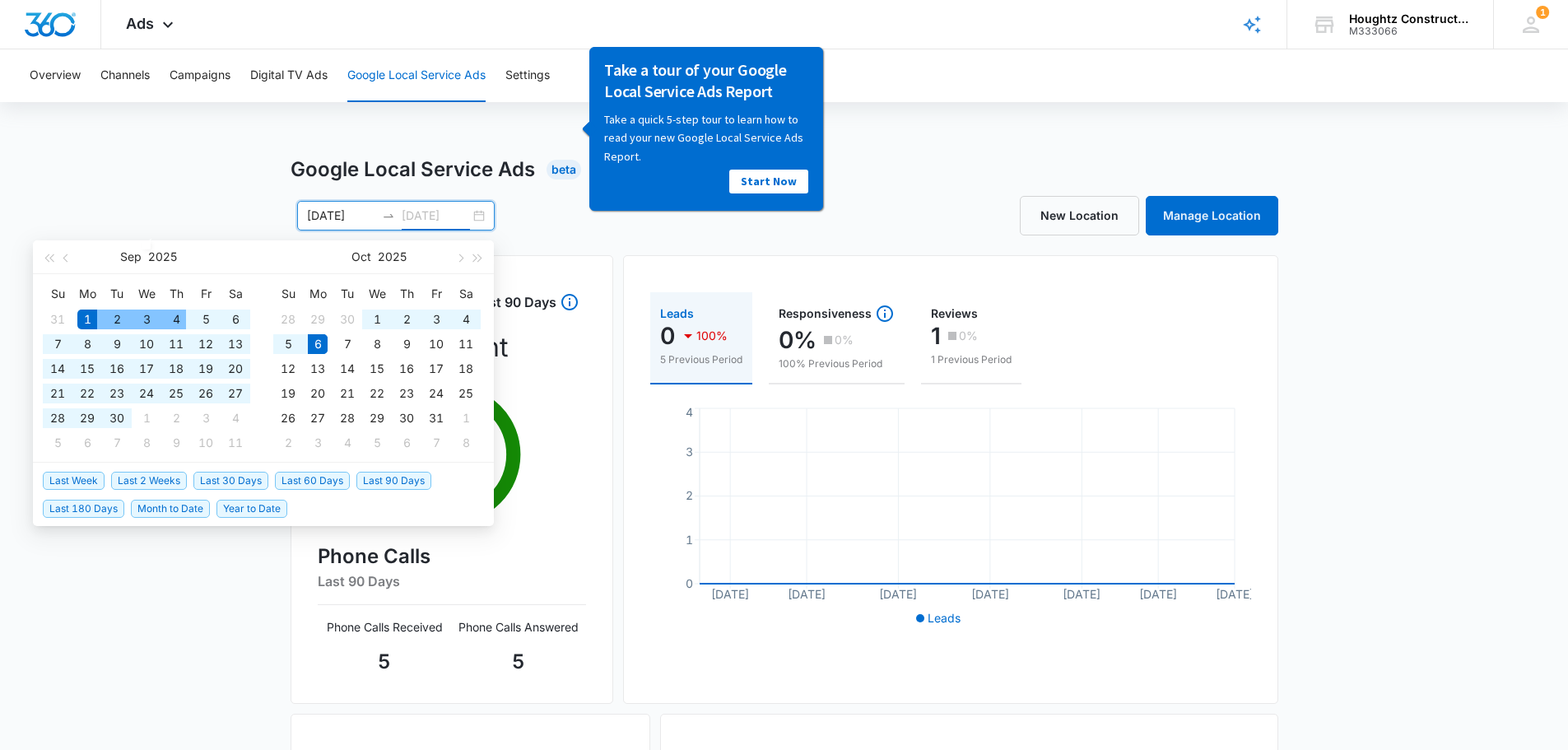
type input "[DATE]"
click at [206, 145] on div "Overview Channels Campaigns Digital TV Ads Google Local Service Ads Settings Go…" at bounding box center [784, 530] width 1568 height 963
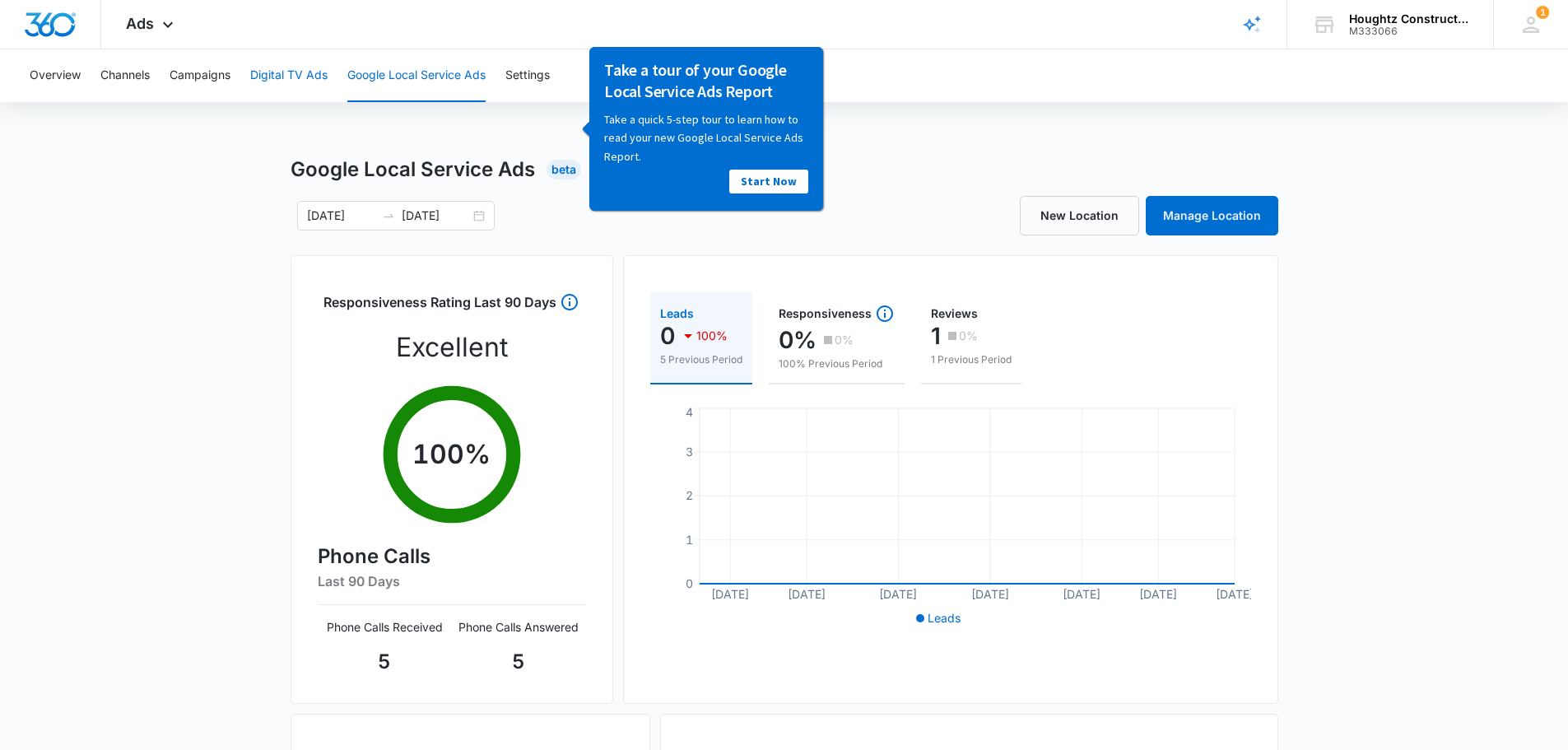
click at [305, 81] on button "Digital TV Ads" at bounding box center [289, 75] width 77 height 53
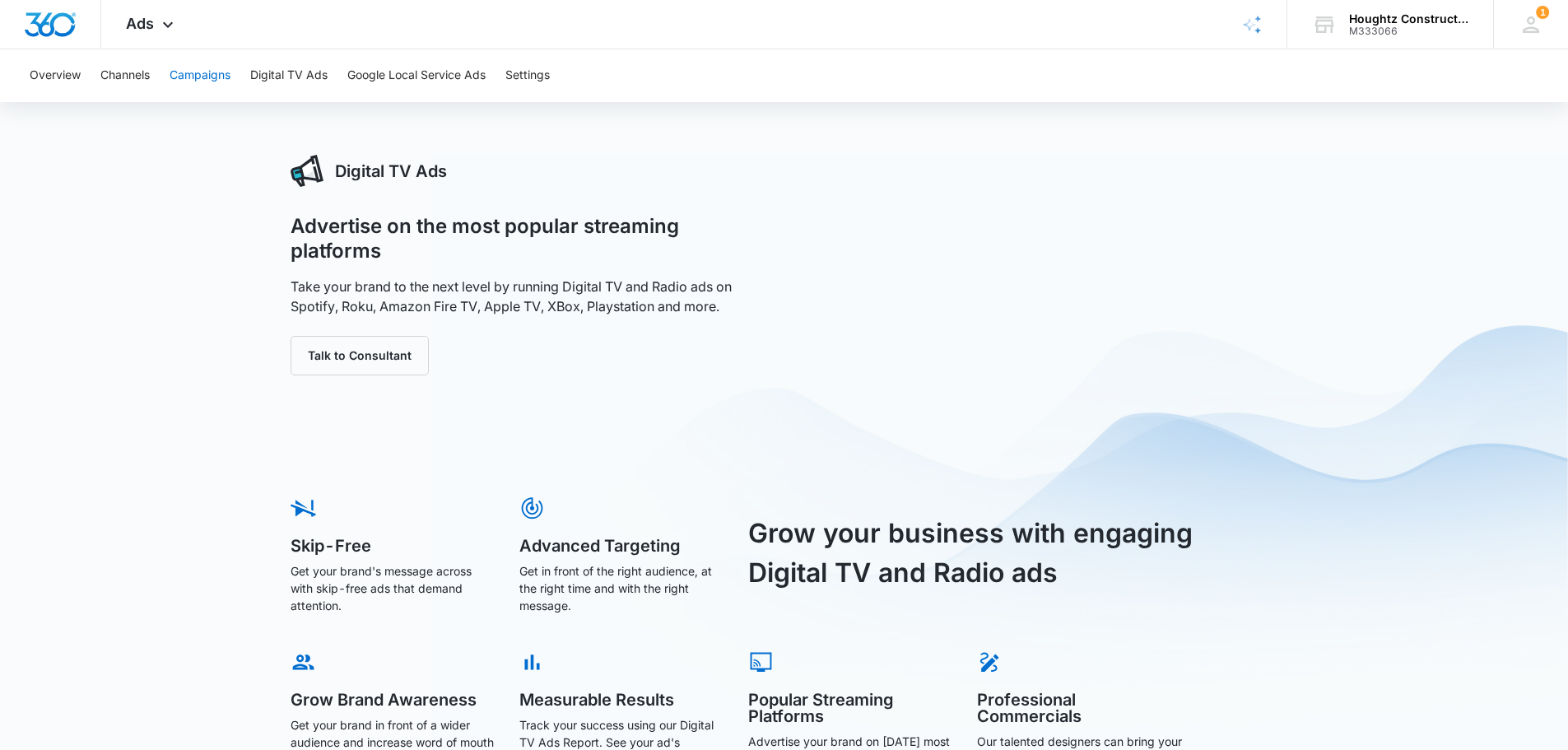
click at [191, 82] on button "Campaigns" at bounding box center [200, 75] width 61 height 53
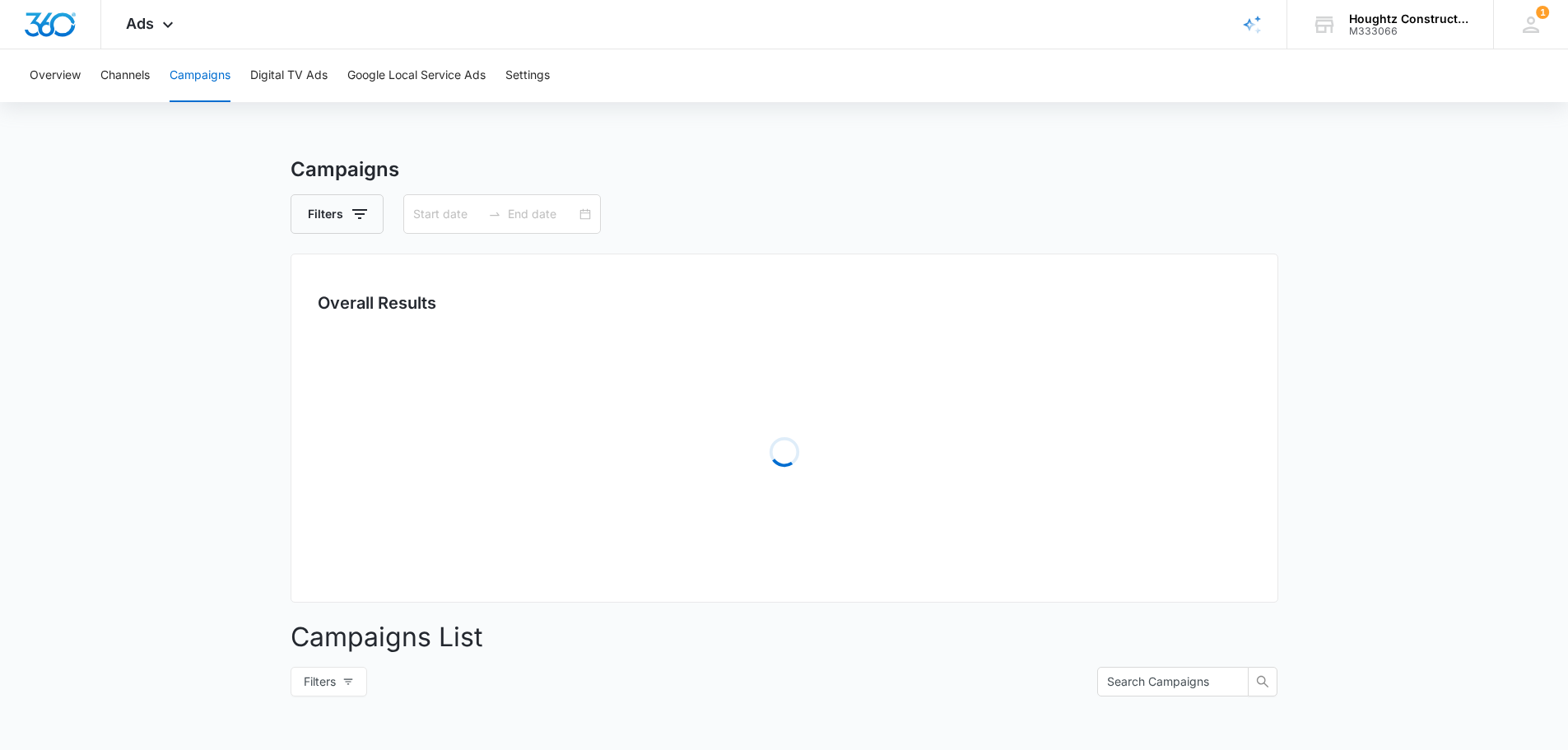
type input "[DATE]"
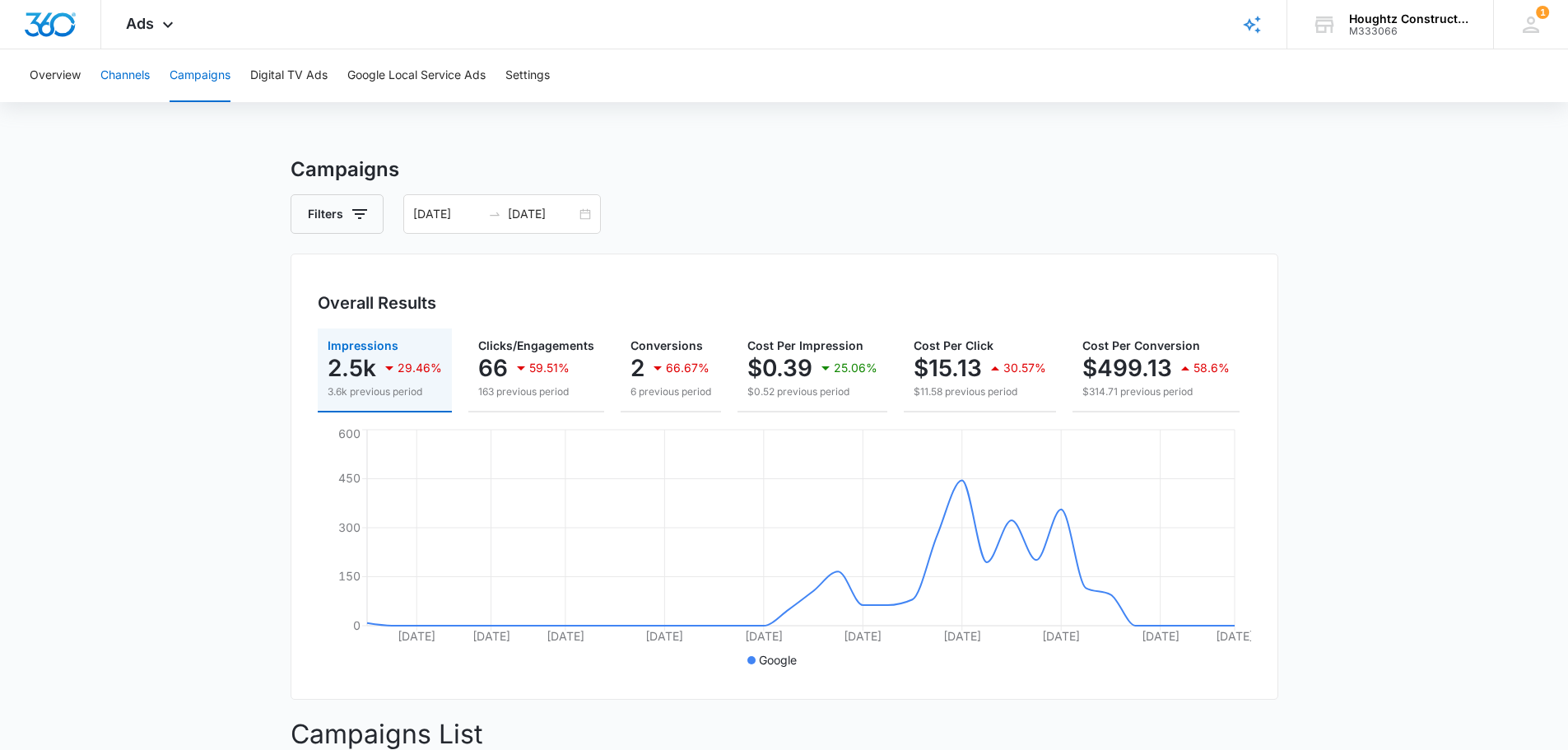
click at [129, 75] on button "Channels" at bounding box center [125, 75] width 49 height 53
click at [372, 78] on button "Google Local Service Ads" at bounding box center [416, 75] width 138 height 53
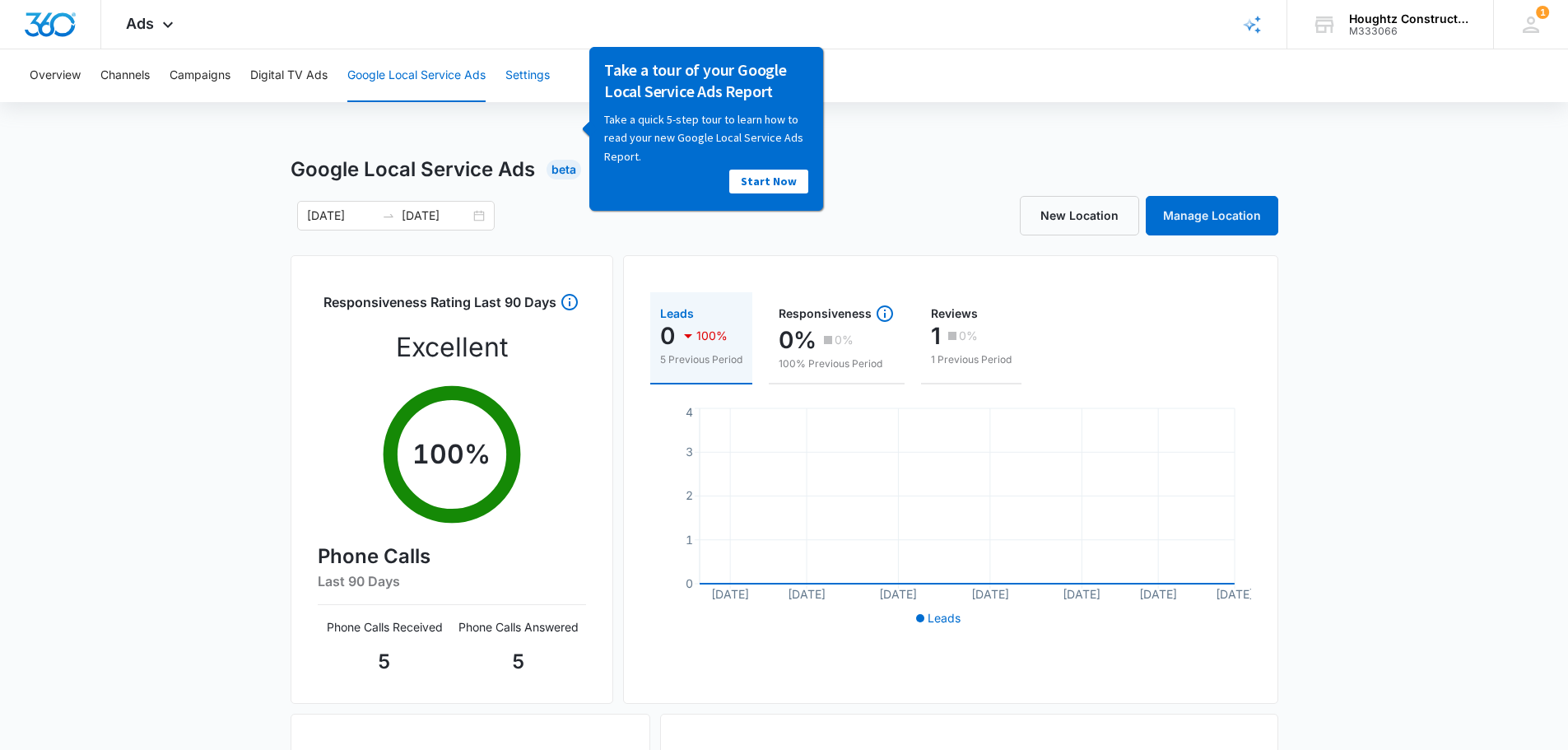
click at [527, 77] on button "Settings" at bounding box center [527, 75] width 44 height 53
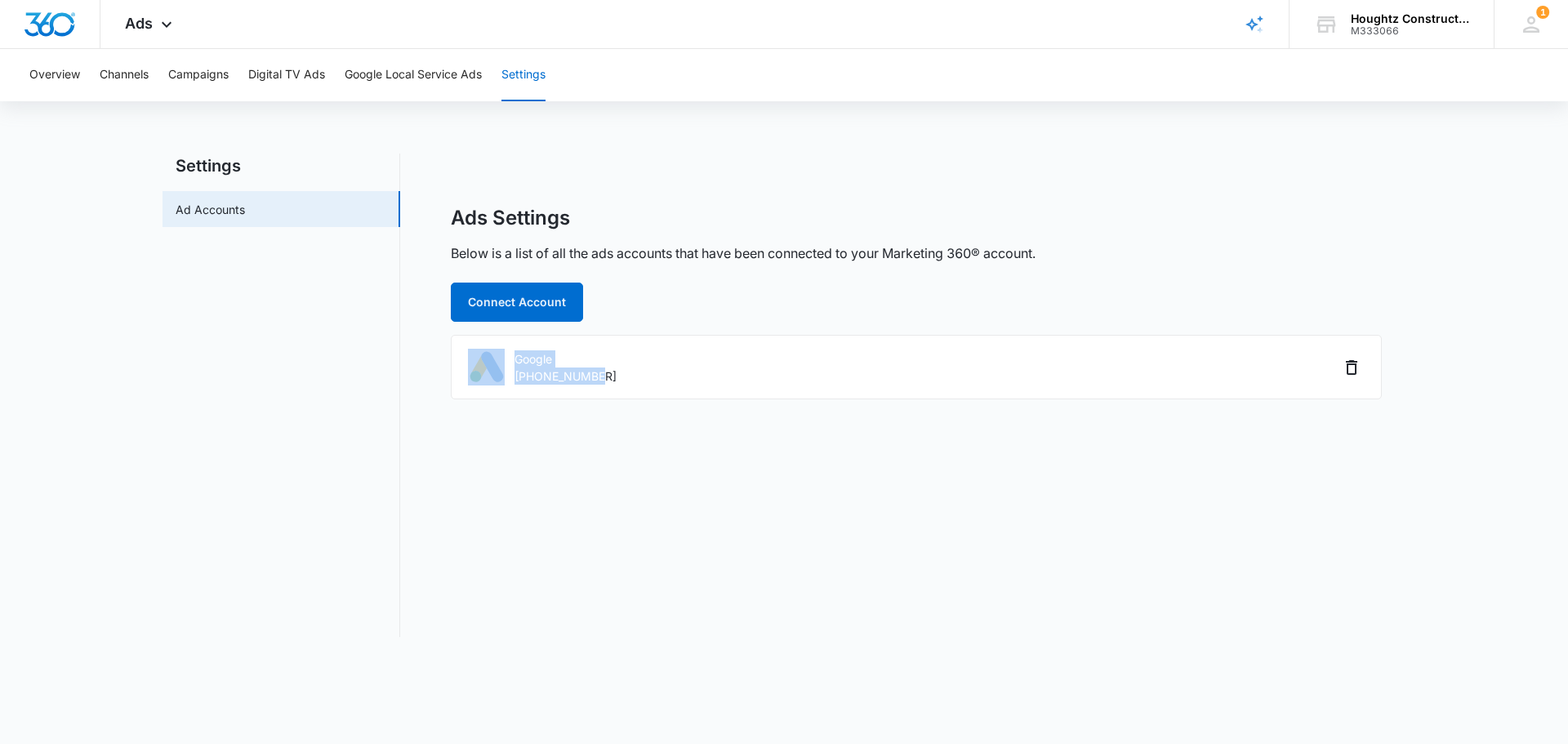
drag, startPoint x: 659, startPoint y: 375, endPoint x: 495, endPoint y: 436, distance: 175.0
click at [495, 436] on div "Ads Settings Below is a list of all the ads accounts that have been connected t…" at bounding box center [916, 394] width 980 height 483
click at [501, 436] on div "Ads Settings Below is a list of all the ads accounts that have been connected t…" at bounding box center [916, 394] width 980 height 483
click at [543, 429] on div "Ads Settings Below is a list of all the ads accounts that have been connected t…" at bounding box center [916, 394] width 980 height 483
click at [129, 73] on button "Channels" at bounding box center [124, 75] width 49 height 52
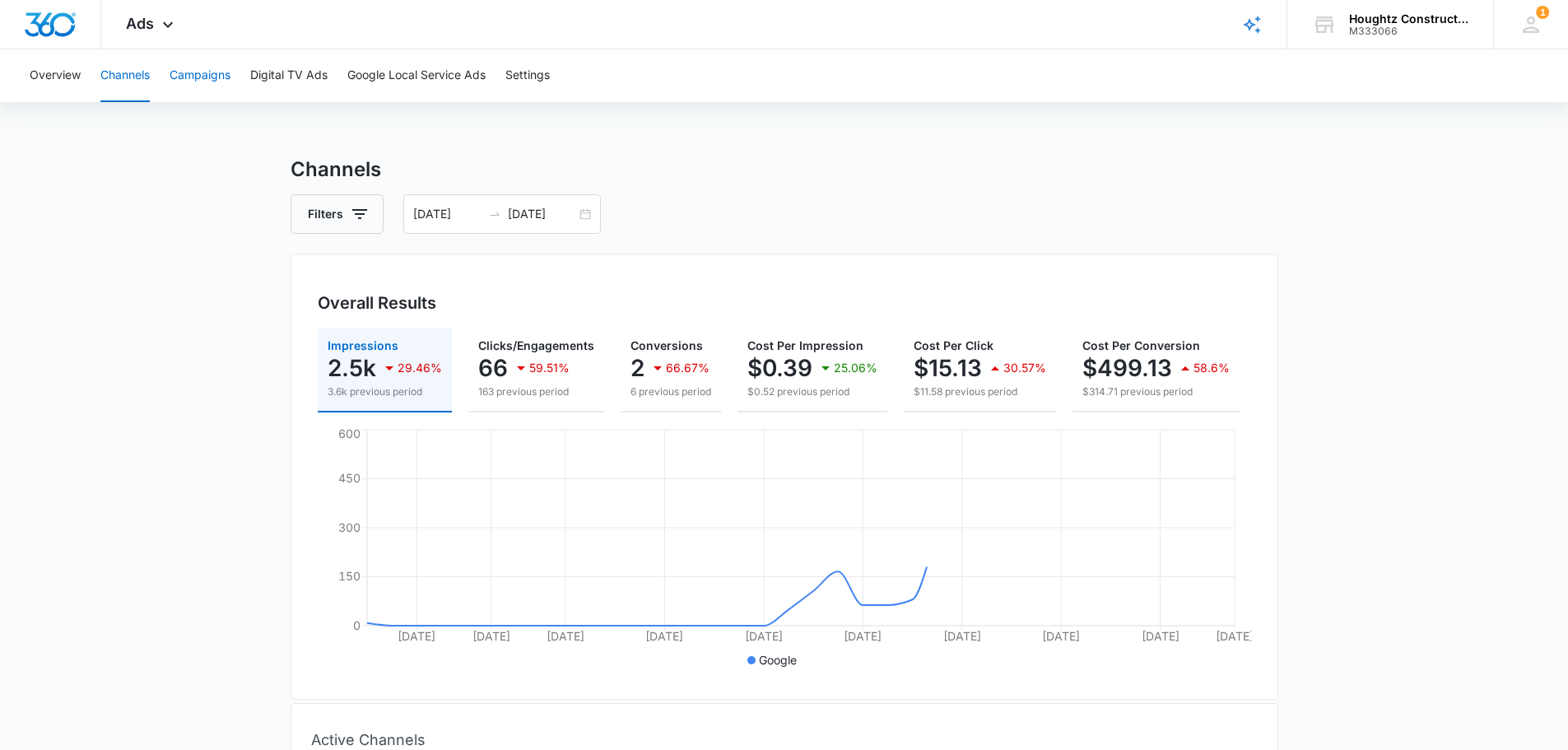
click at [205, 72] on button "Campaigns" at bounding box center [200, 75] width 61 height 53
